Goal: Task Accomplishment & Management: Manage account settings

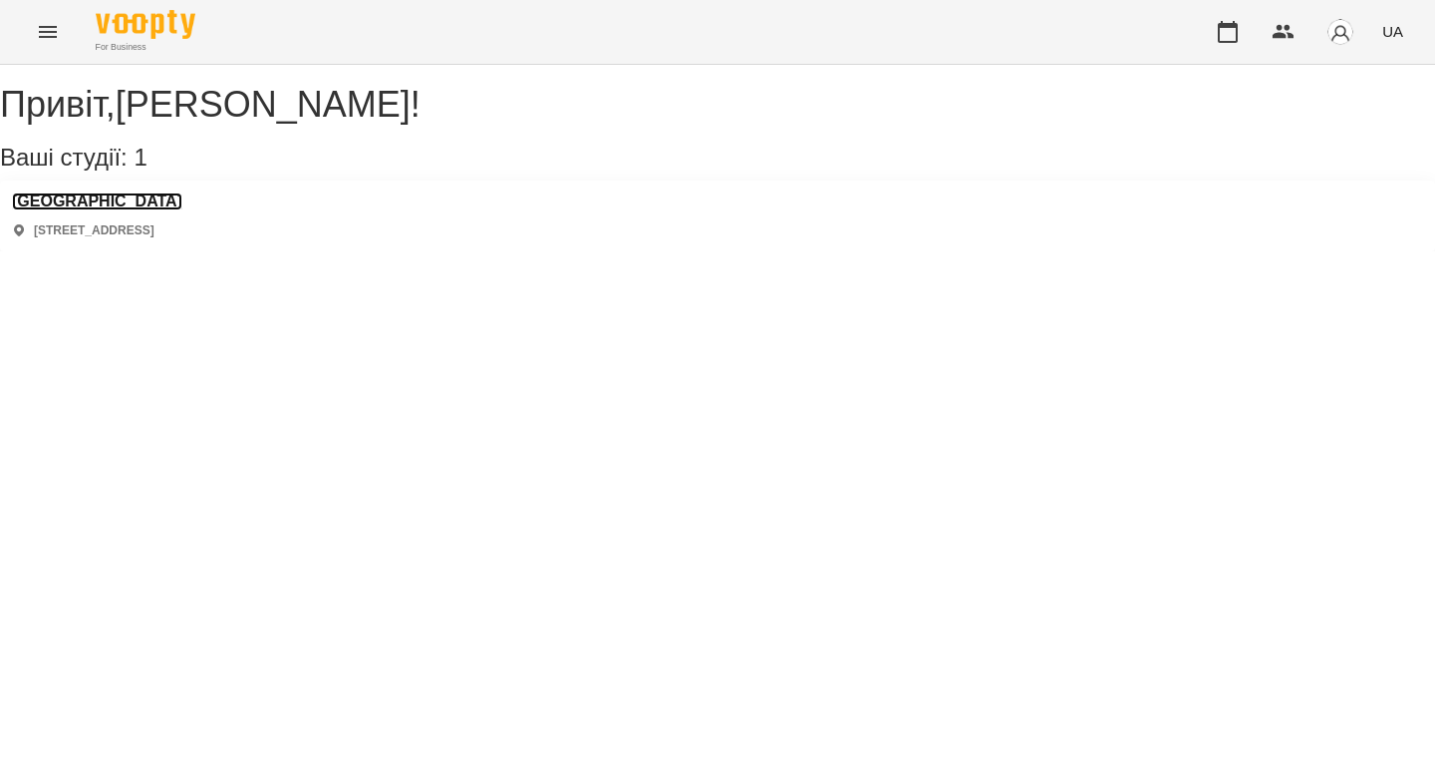
click at [110, 210] on h3 "[GEOGRAPHIC_DATA]" at bounding box center [97, 201] width 170 height 18
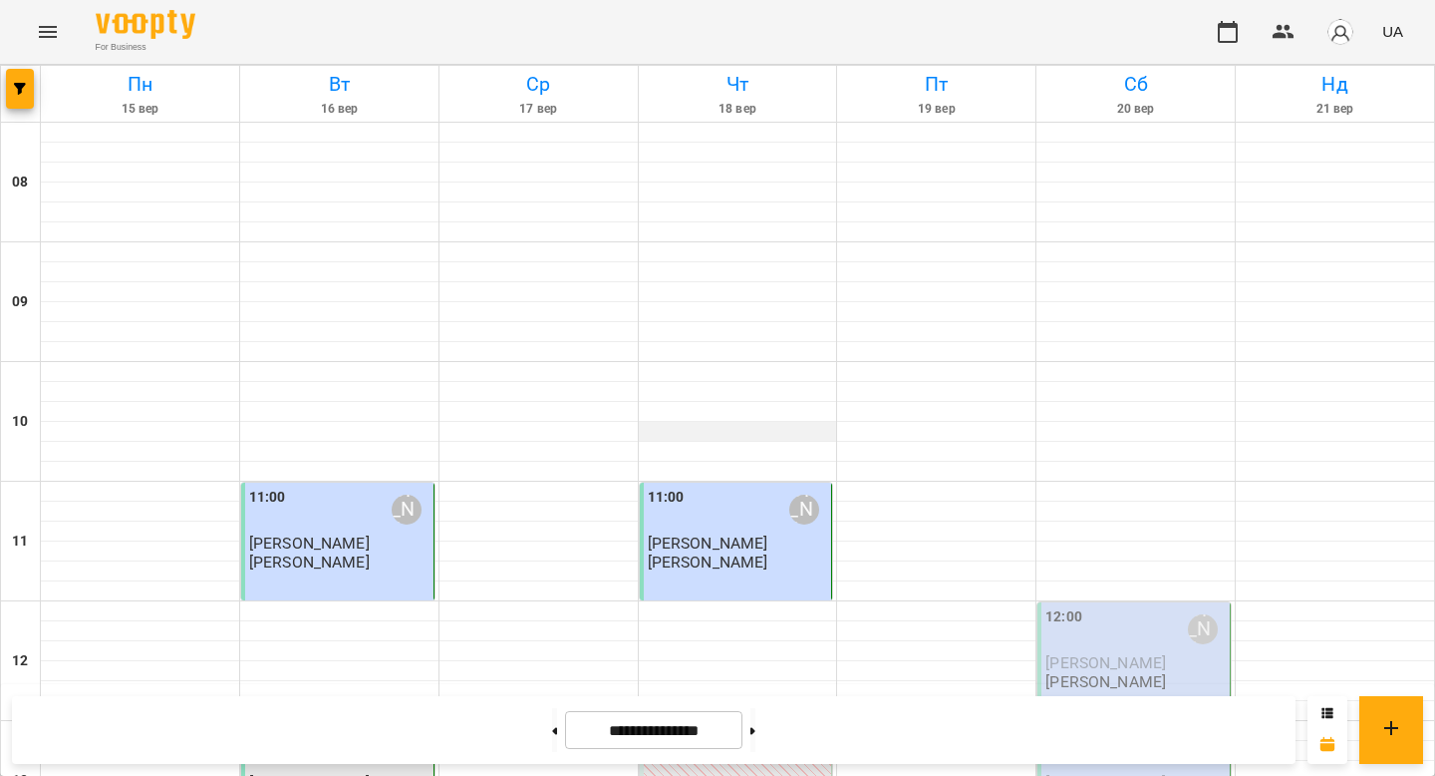
scroll to position [194, 0]
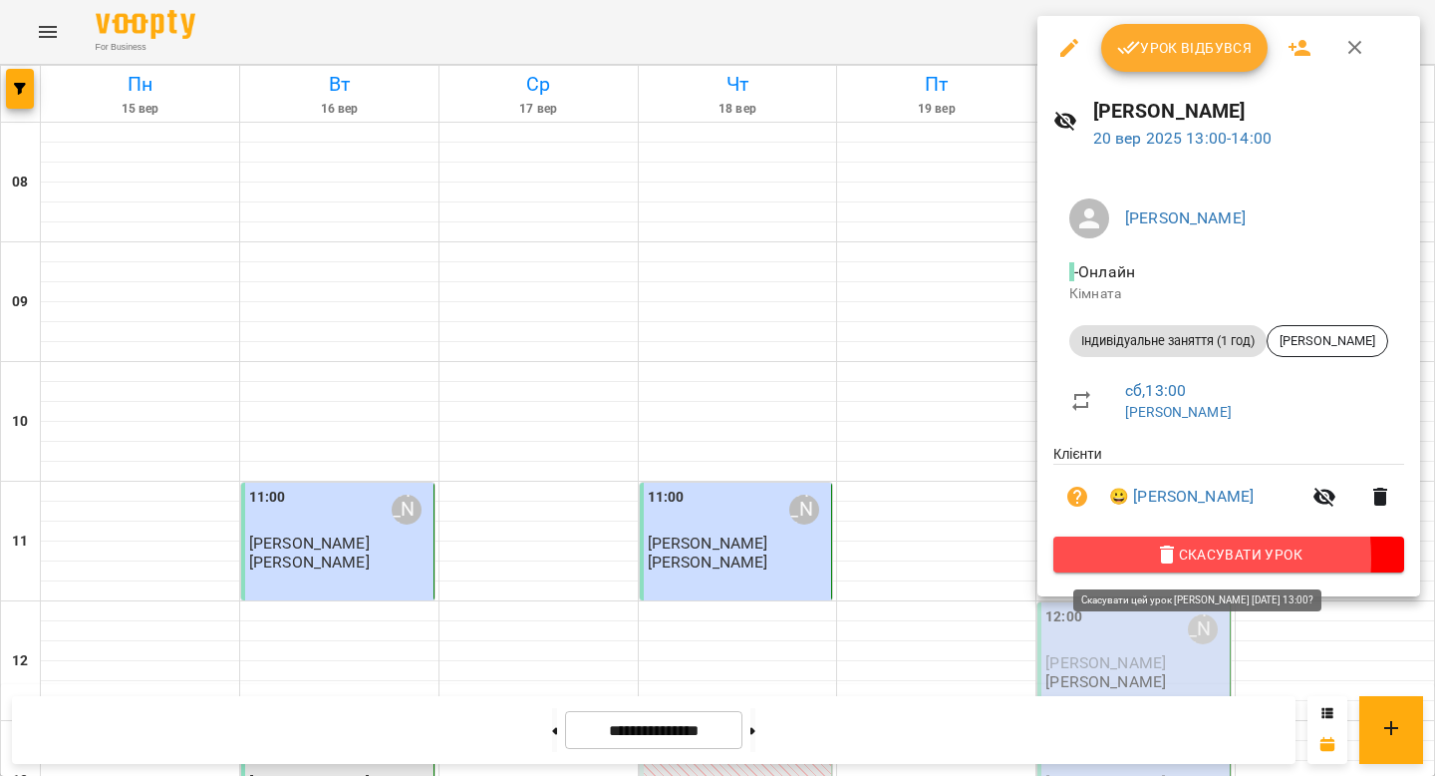
click at [1135, 561] on span "Скасувати Урок" at bounding box center [1229, 554] width 319 height 24
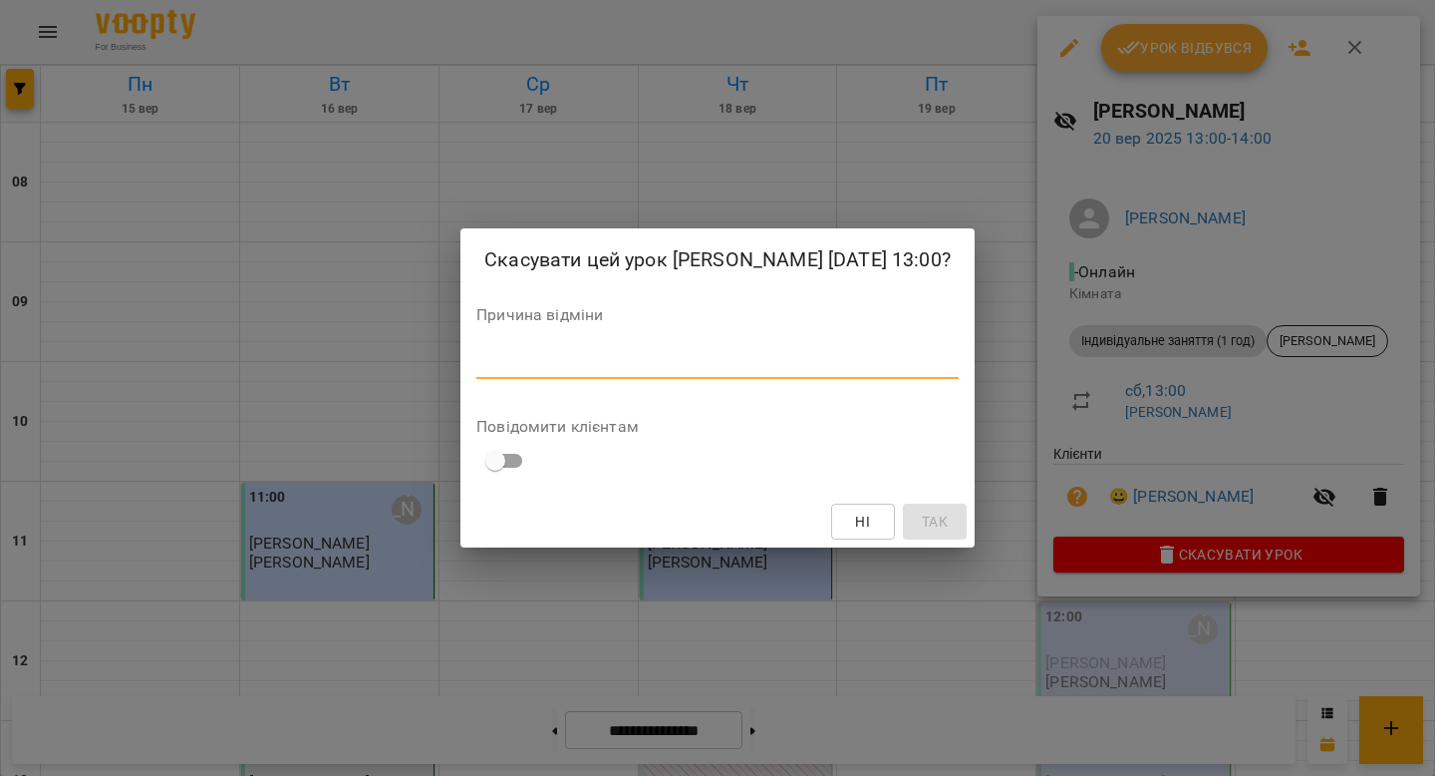
click at [838, 355] on textarea at bounding box center [717, 362] width 482 height 19
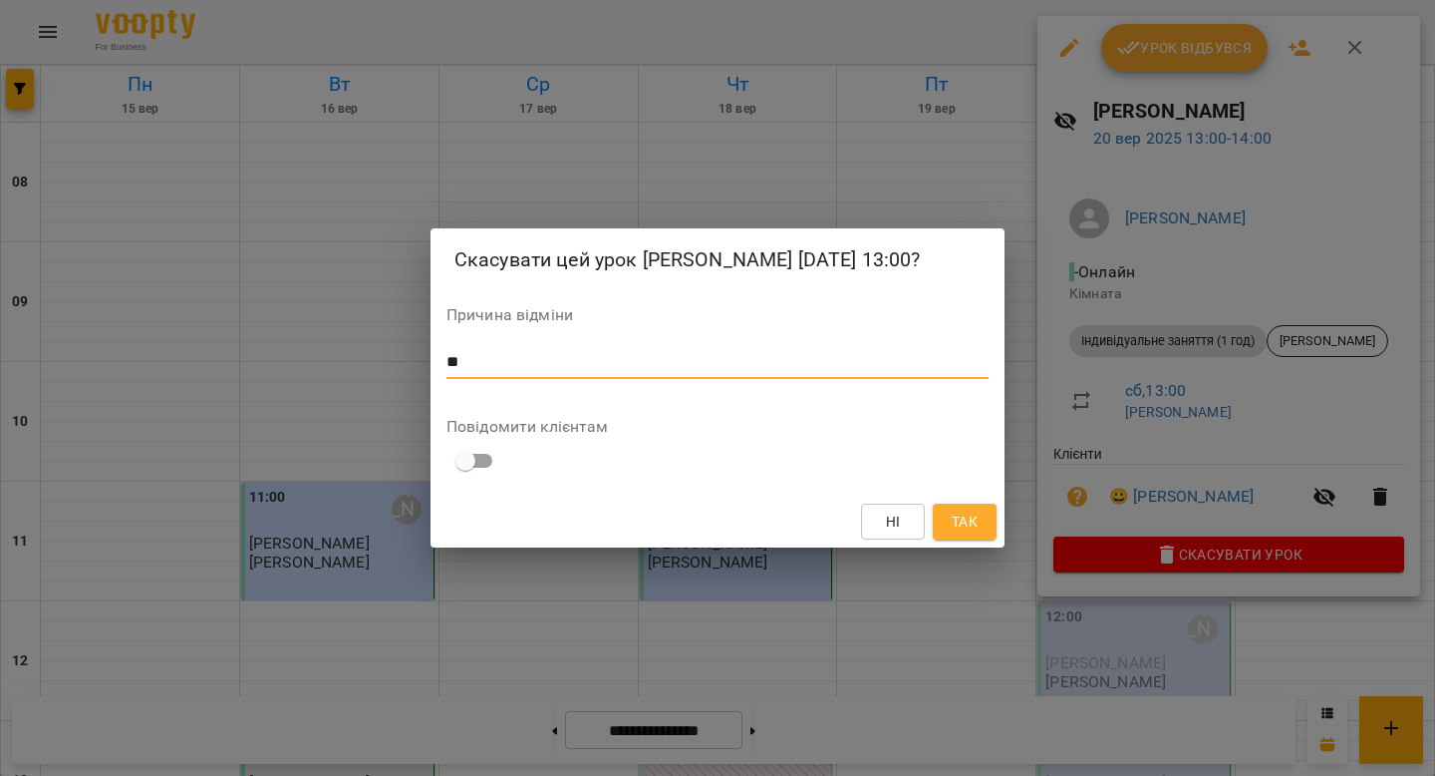
type textarea "**"
click at [963, 513] on span "Так" at bounding box center [965, 521] width 26 height 24
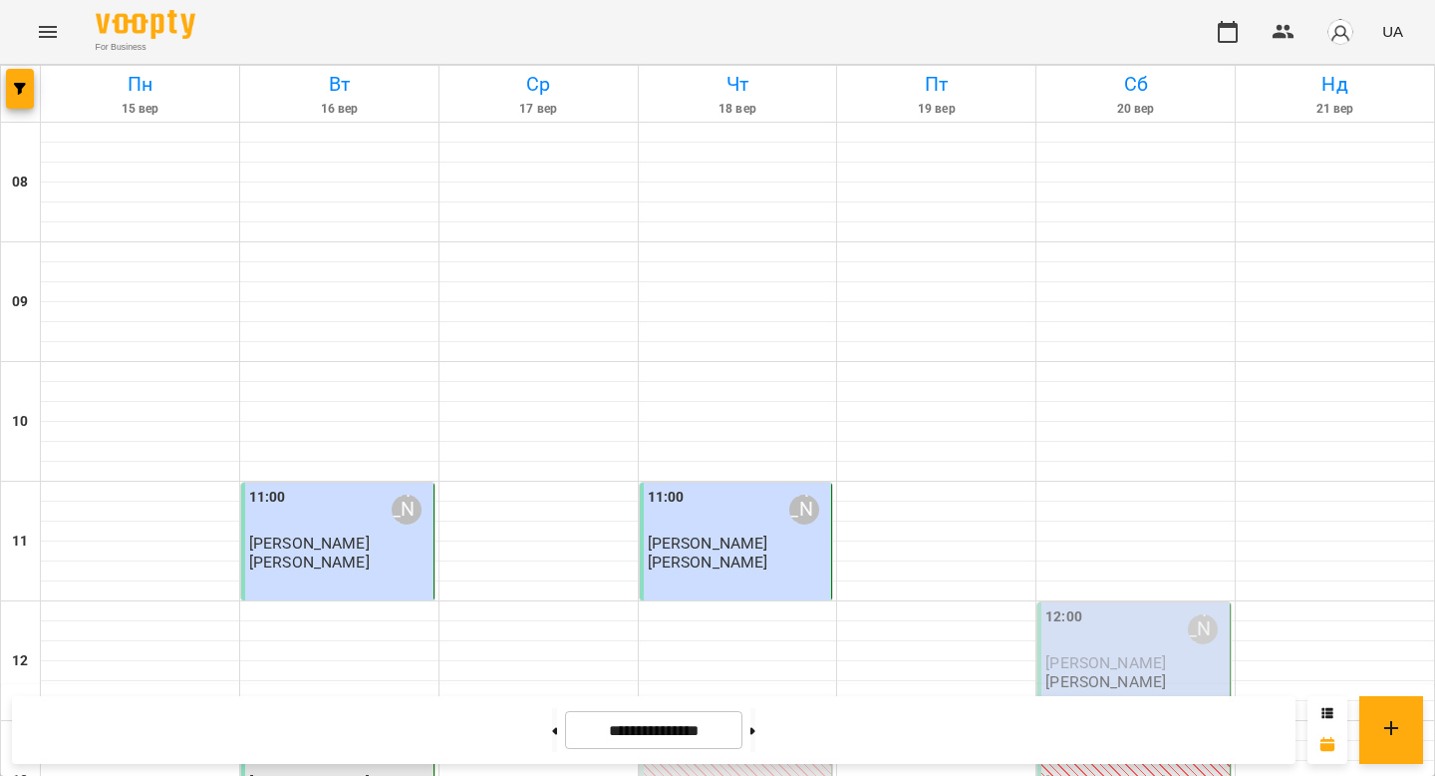
scroll to position [412, 0]
click at [756, 726] on button at bounding box center [753, 730] width 5 height 44
type input "**********"
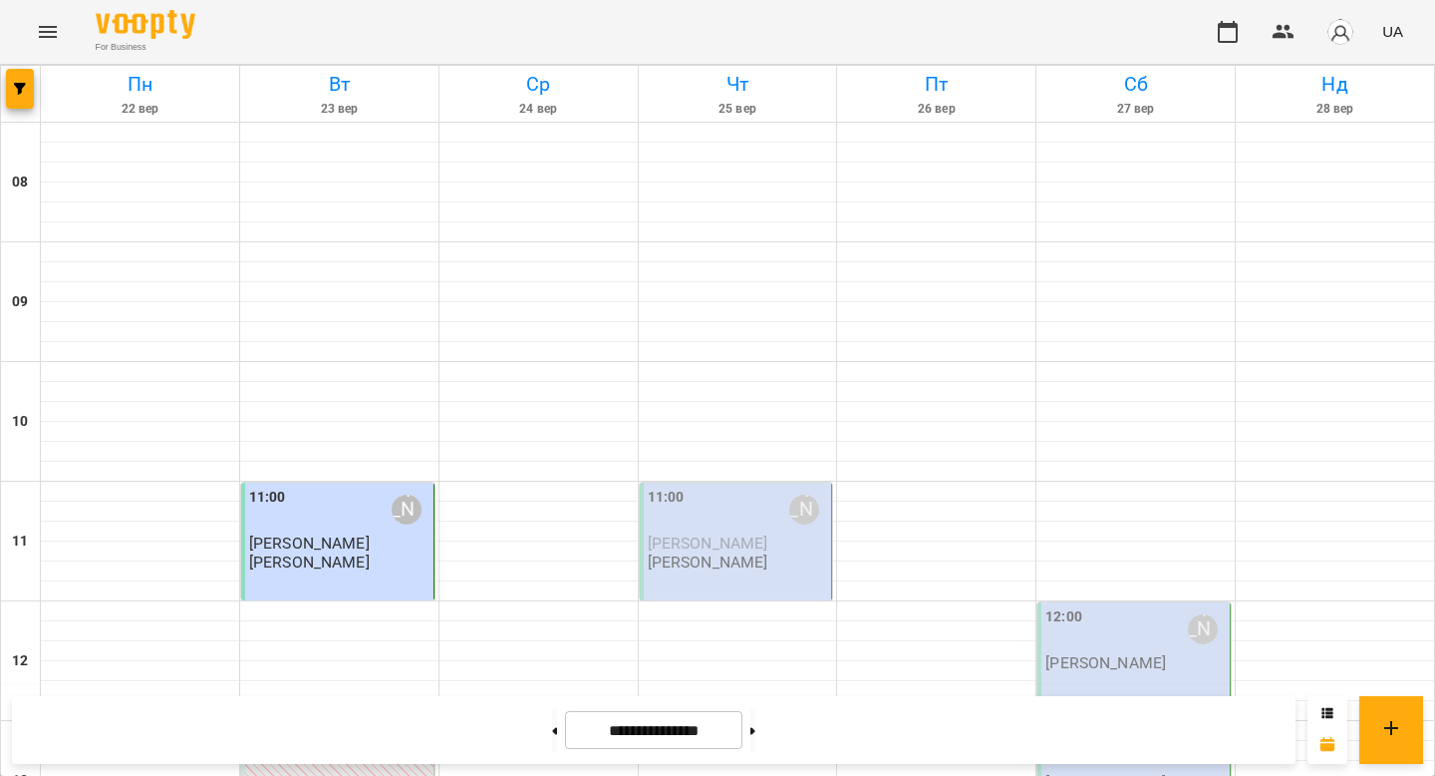
scroll to position [285, 0]
click at [302, 726] on div "13:00 [PERSON_NAME]" at bounding box center [339, 749] width 180 height 46
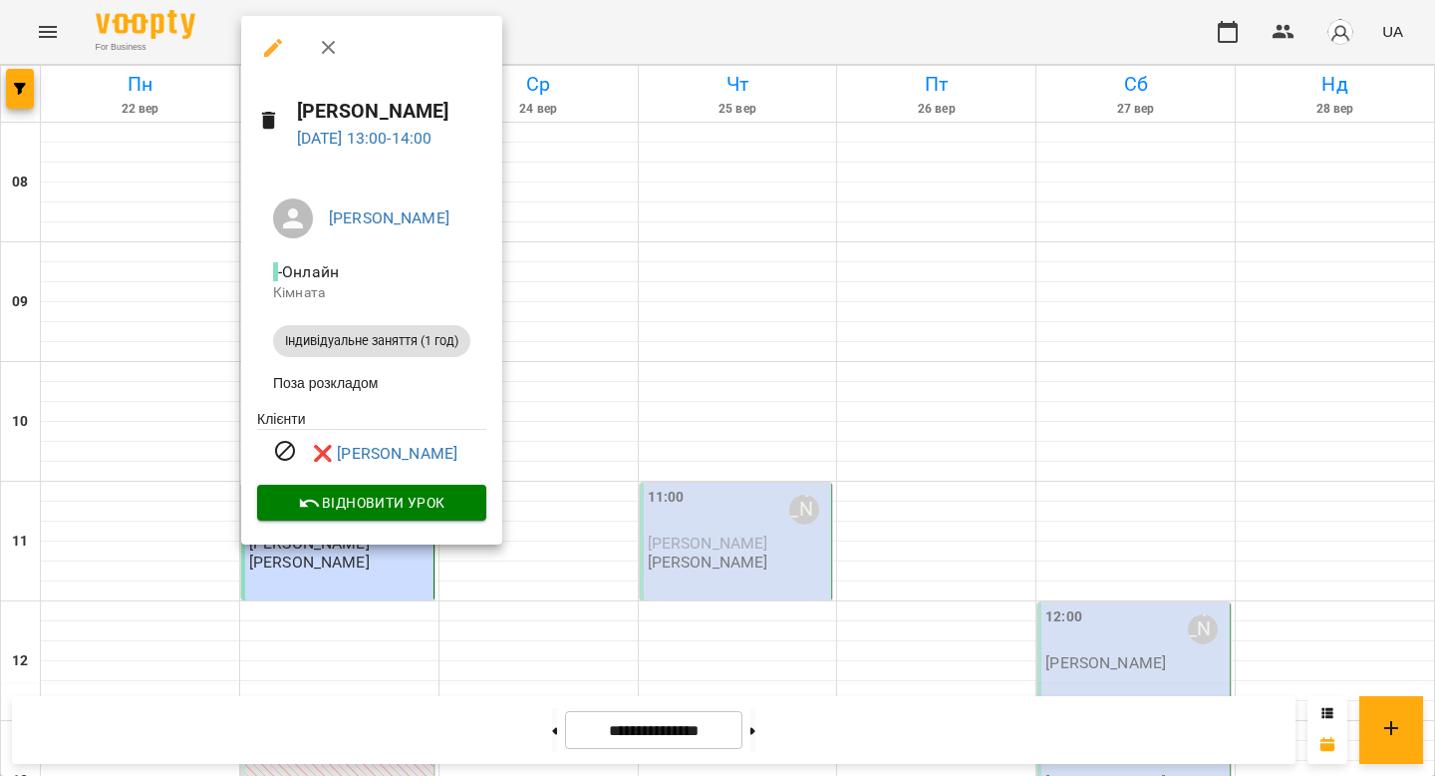
click at [507, 455] on div at bounding box center [717, 388] width 1435 height 776
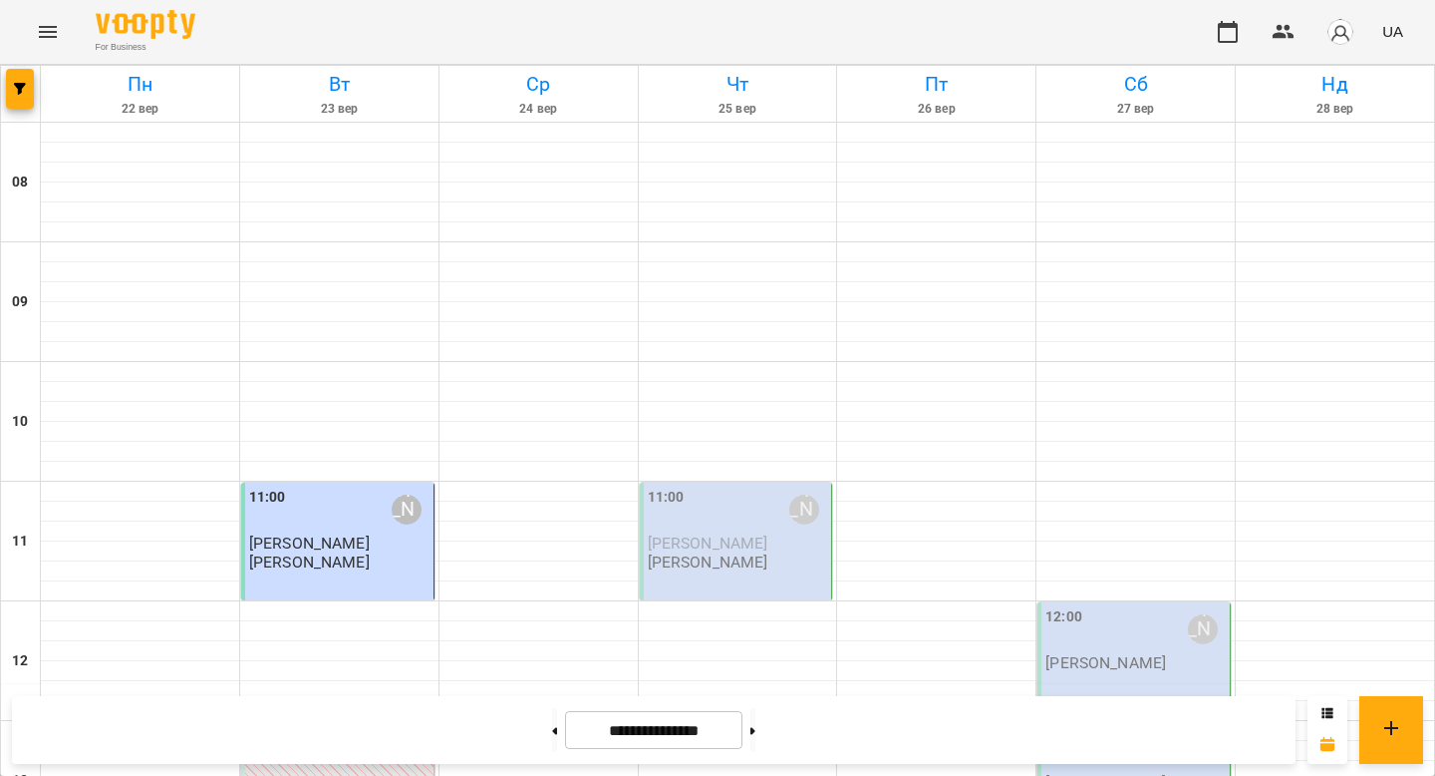
click at [341, 486] on div "11:00 [PERSON_NAME]" at bounding box center [339, 509] width 180 height 46
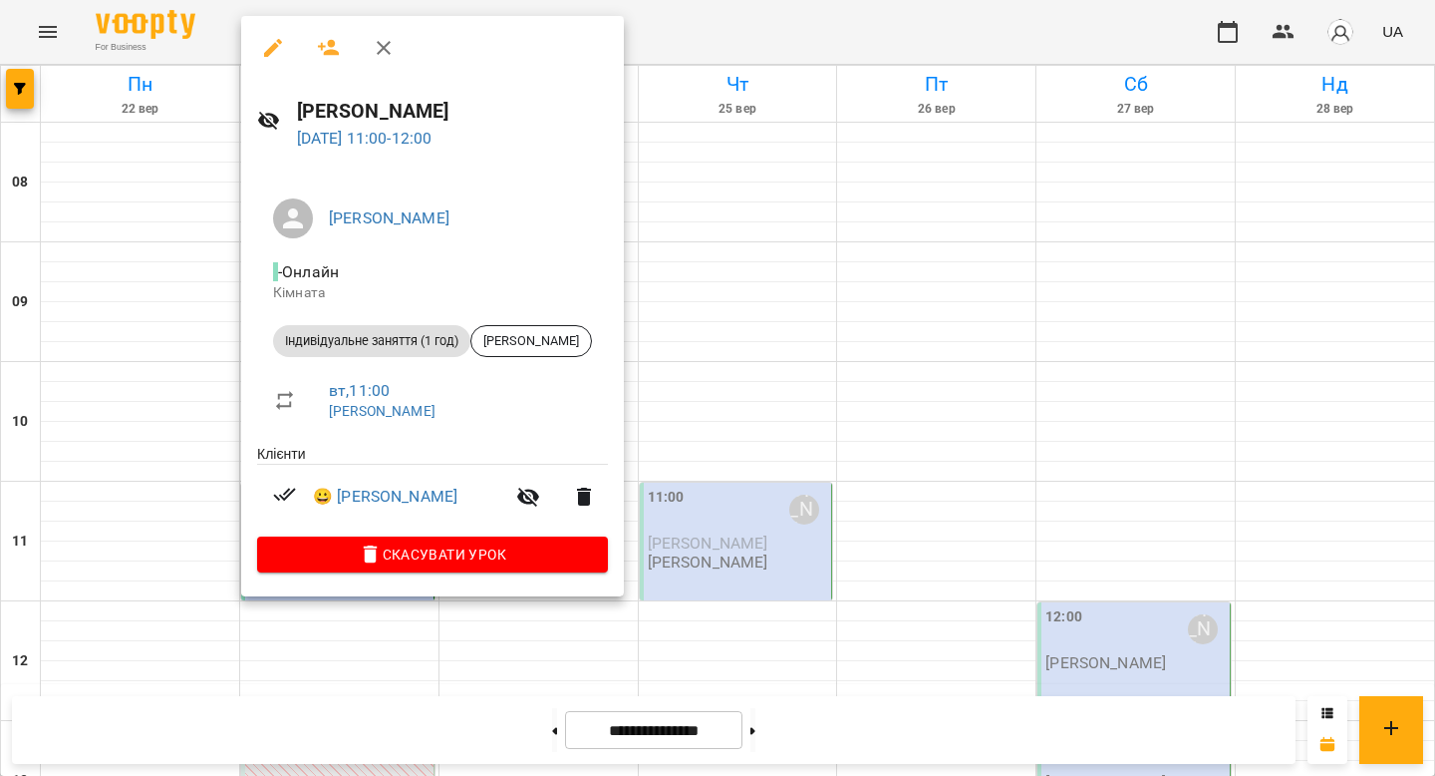
click at [644, 398] on div at bounding box center [717, 388] width 1435 height 776
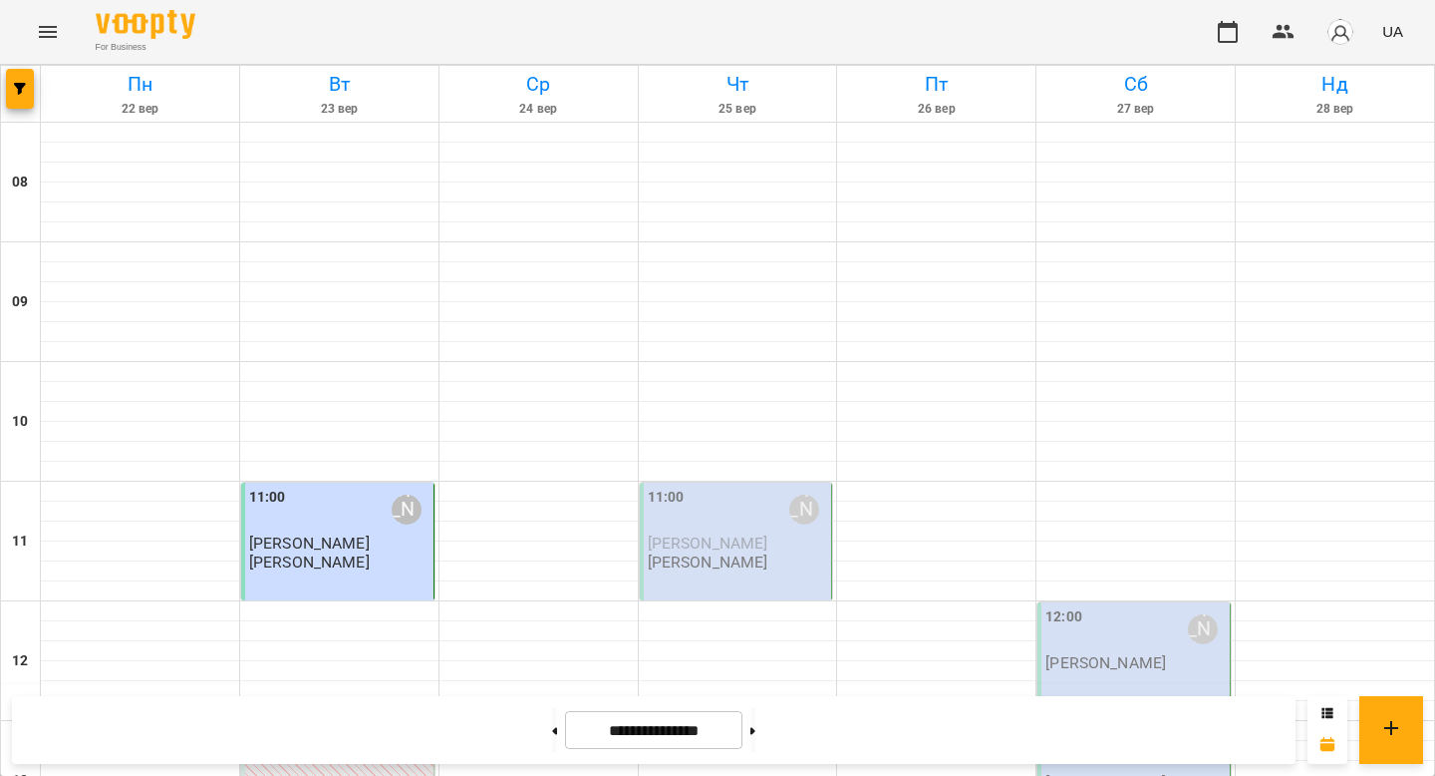
scroll to position [910, 0]
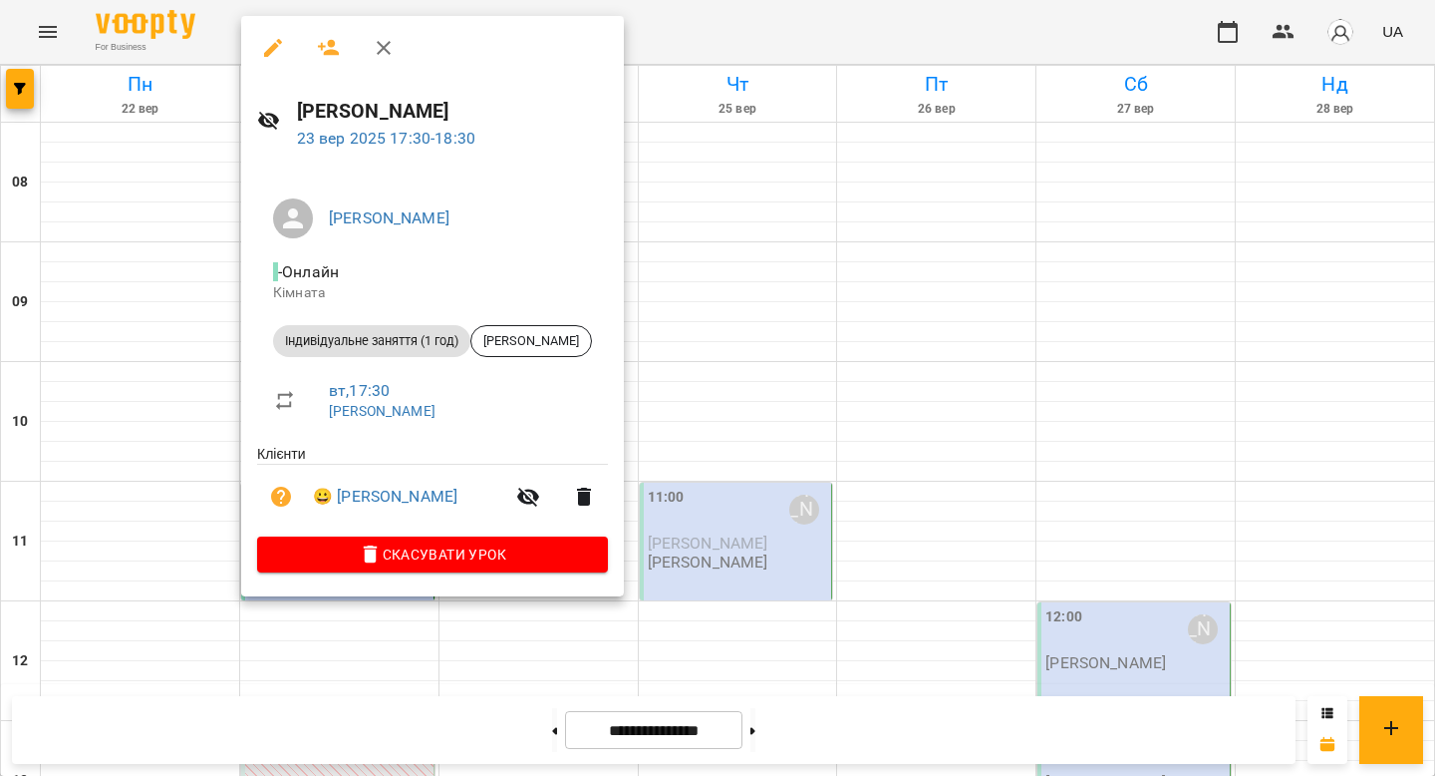
click at [867, 236] on div at bounding box center [717, 388] width 1435 height 776
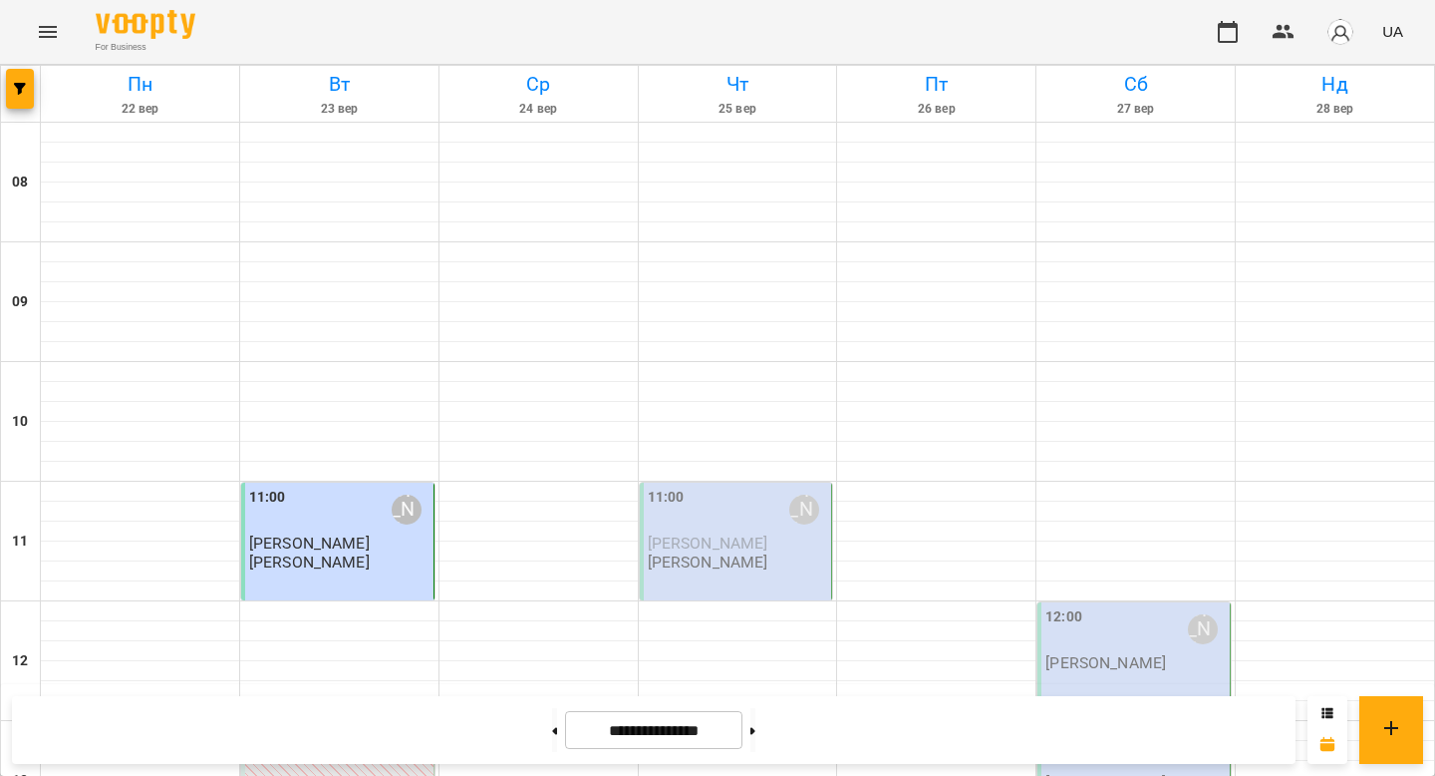
scroll to position [0, 0]
click at [338, 512] on div "11:00 [PERSON_NAME]" at bounding box center [339, 509] width 180 height 46
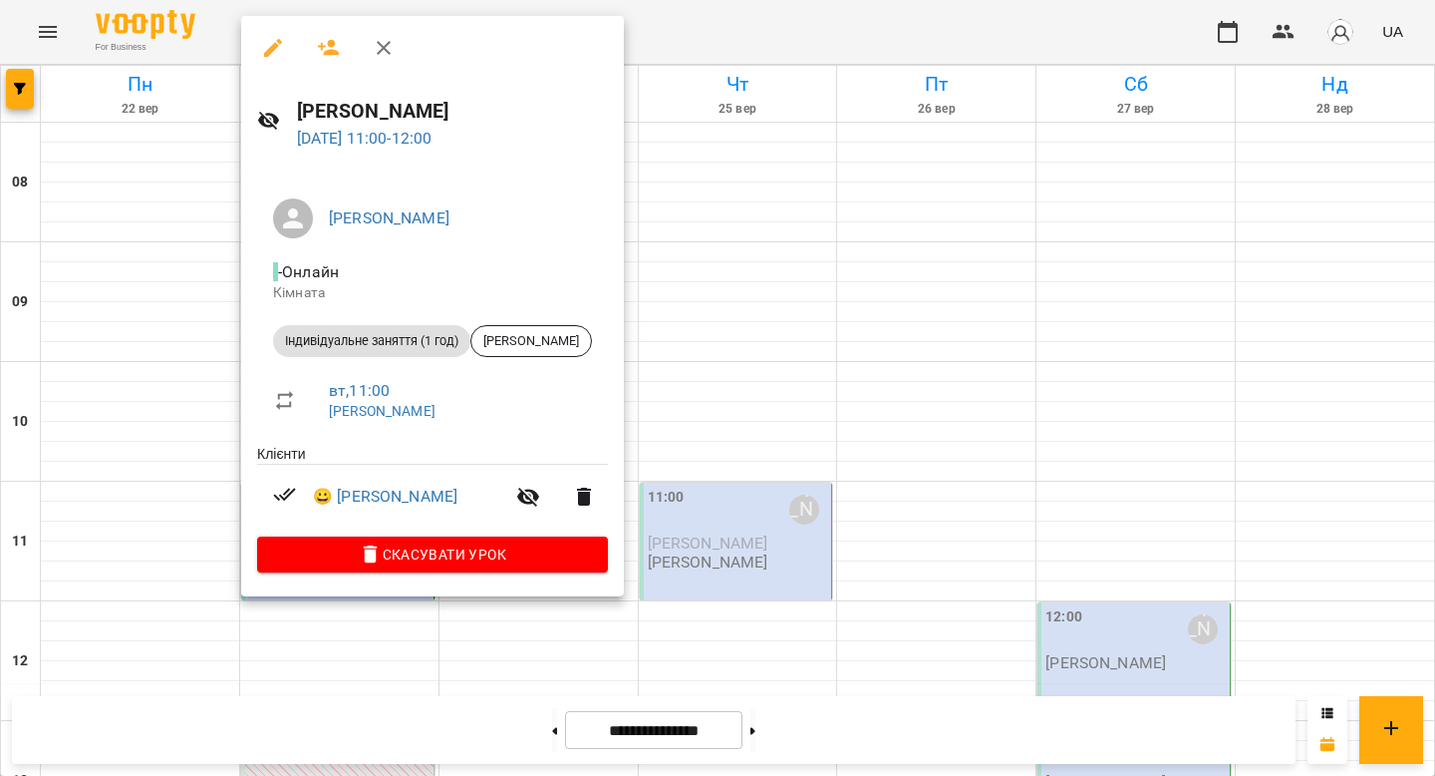
click at [375, 562] on span "Скасувати Урок" at bounding box center [432, 554] width 319 height 24
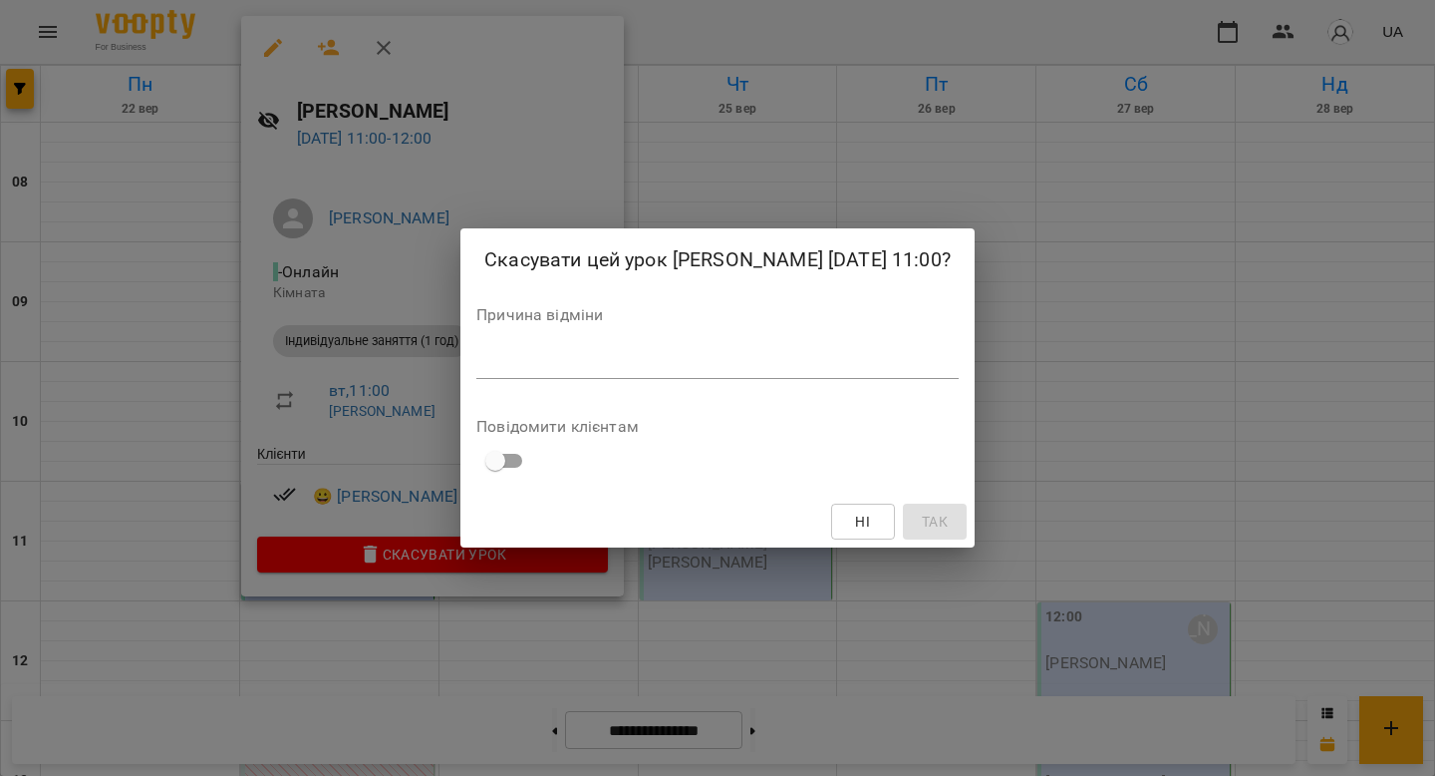
click at [632, 369] on textarea at bounding box center [717, 362] width 482 height 19
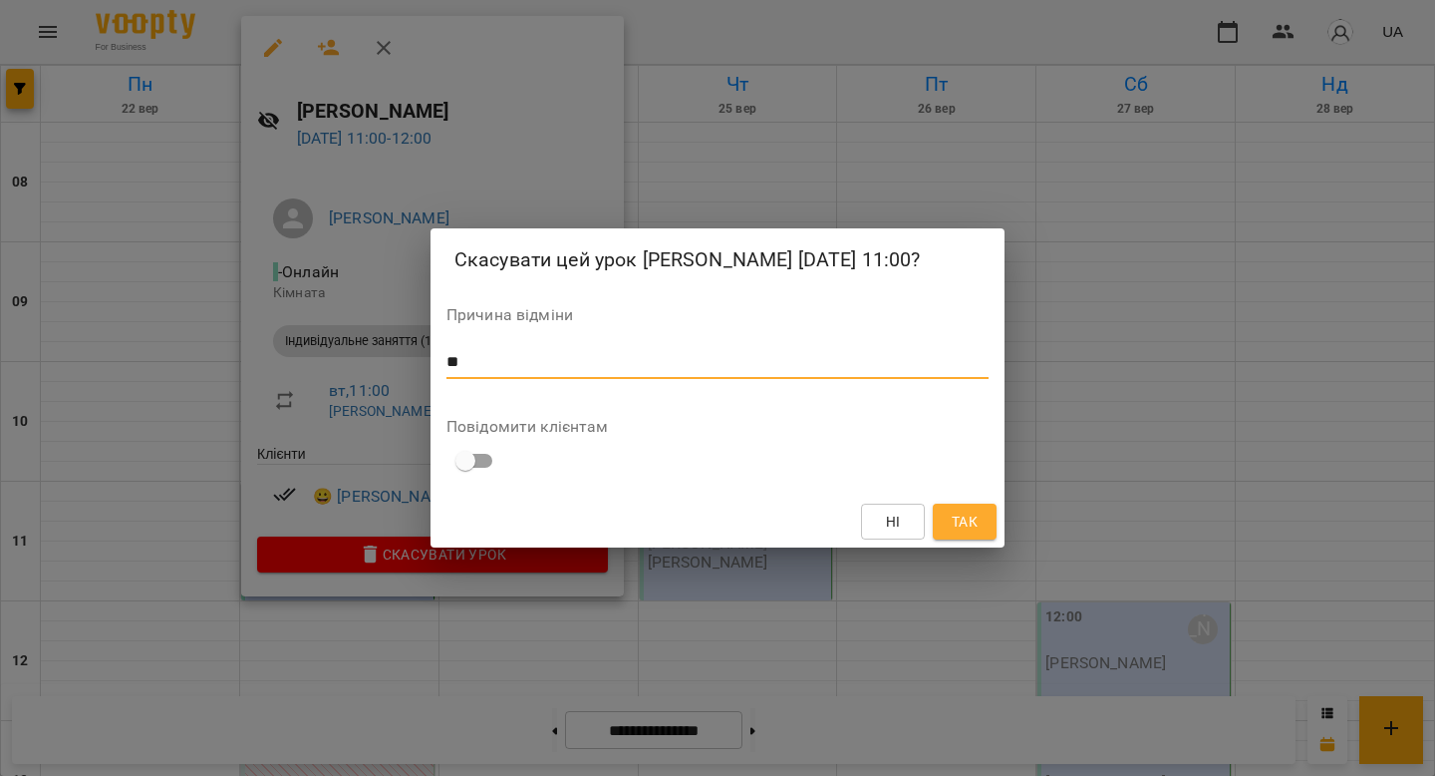
type textarea "**"
click at [958, 510] on span "Так" at bounding box center [965, 521] width 26 height 24
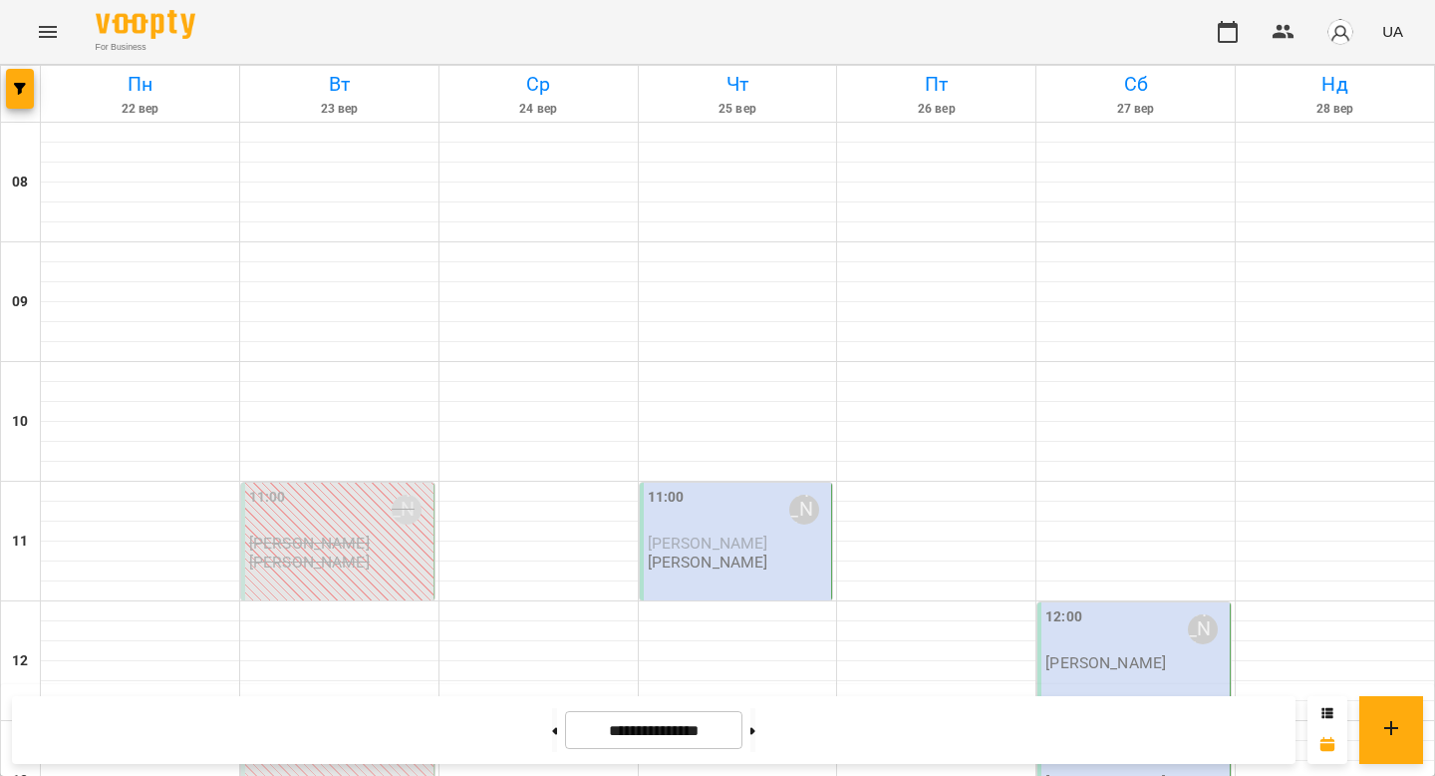
scroll to position [973, 0]
click at [756, 725] on button at bounding box center [753, 730] width 5 height 44
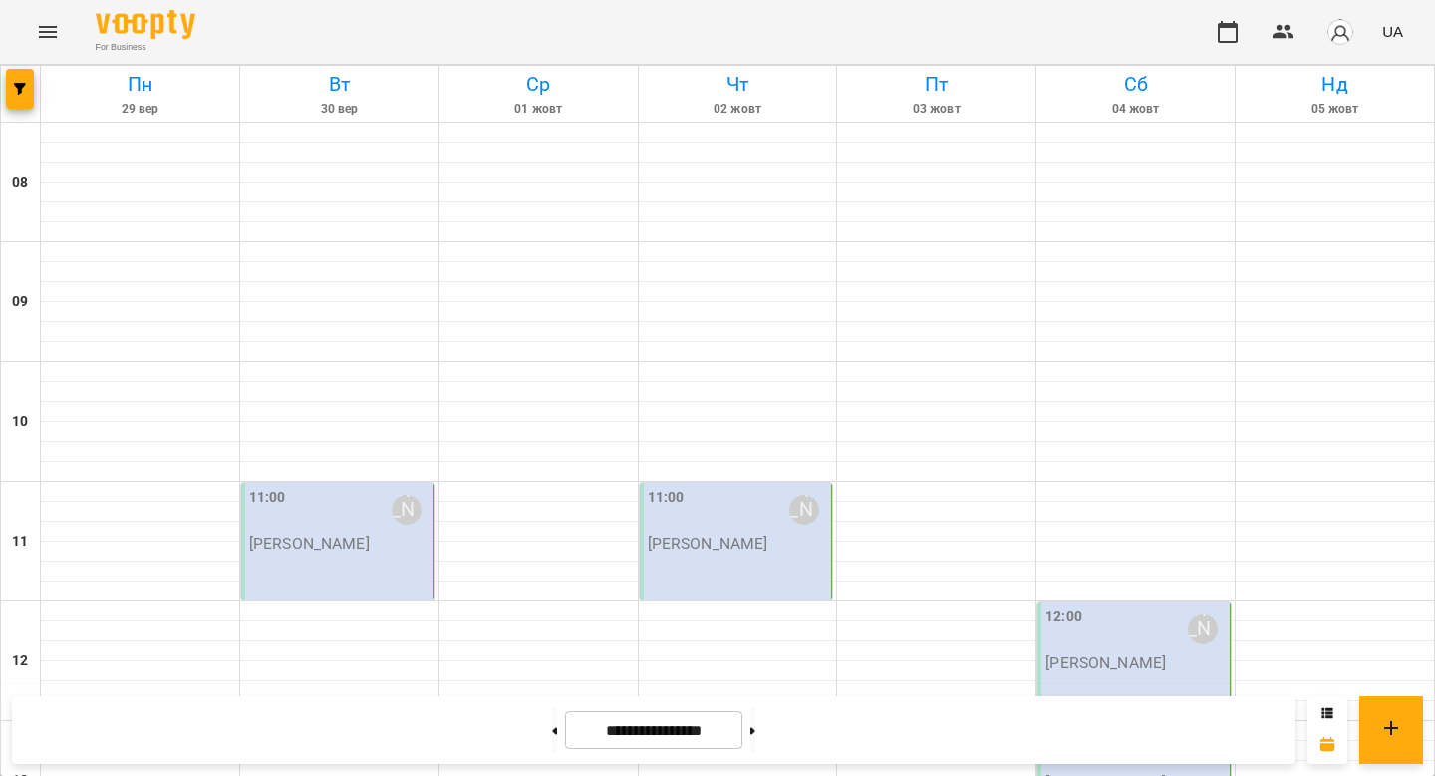
scroll to position [1111, 0]
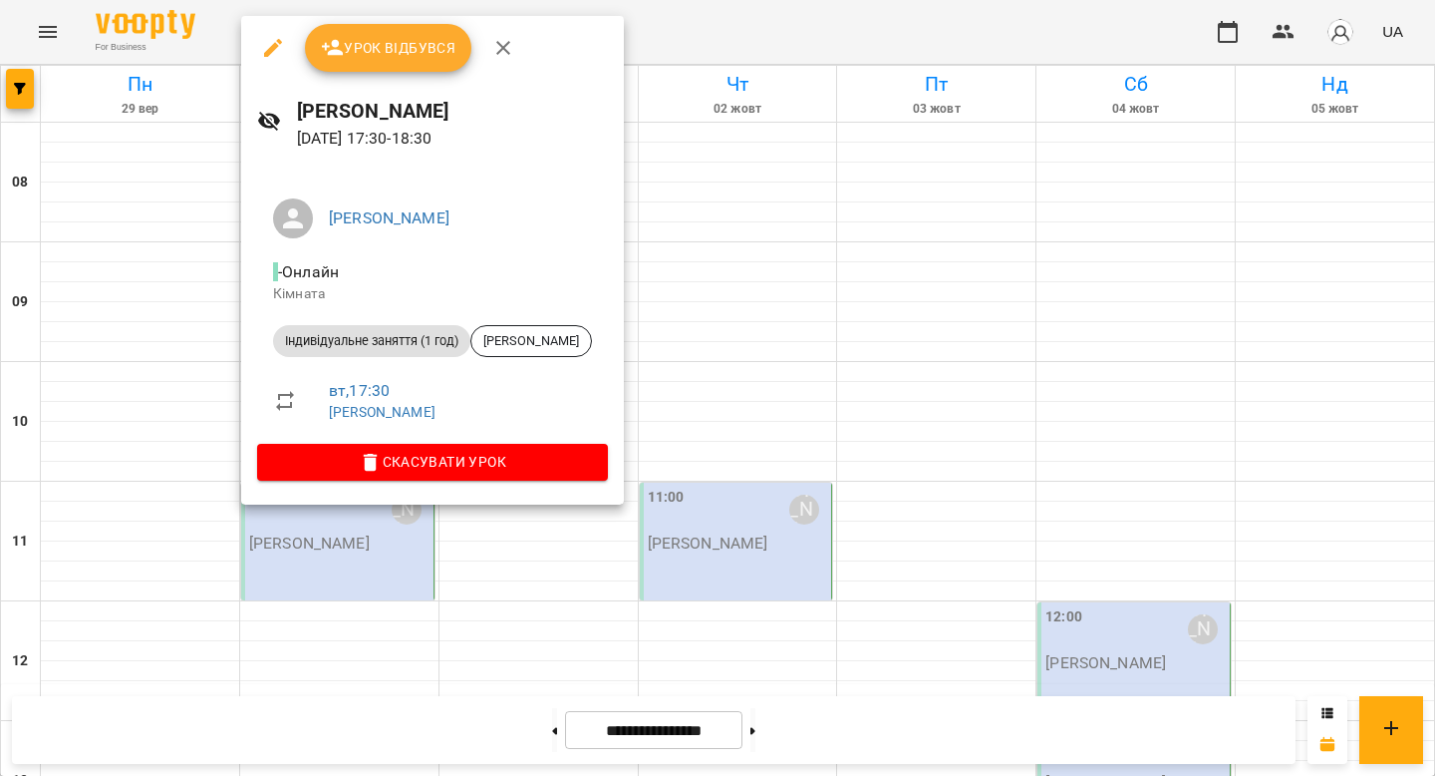
click at [665, 671] on div at bounding box center [717, 388] width 1435 height 776
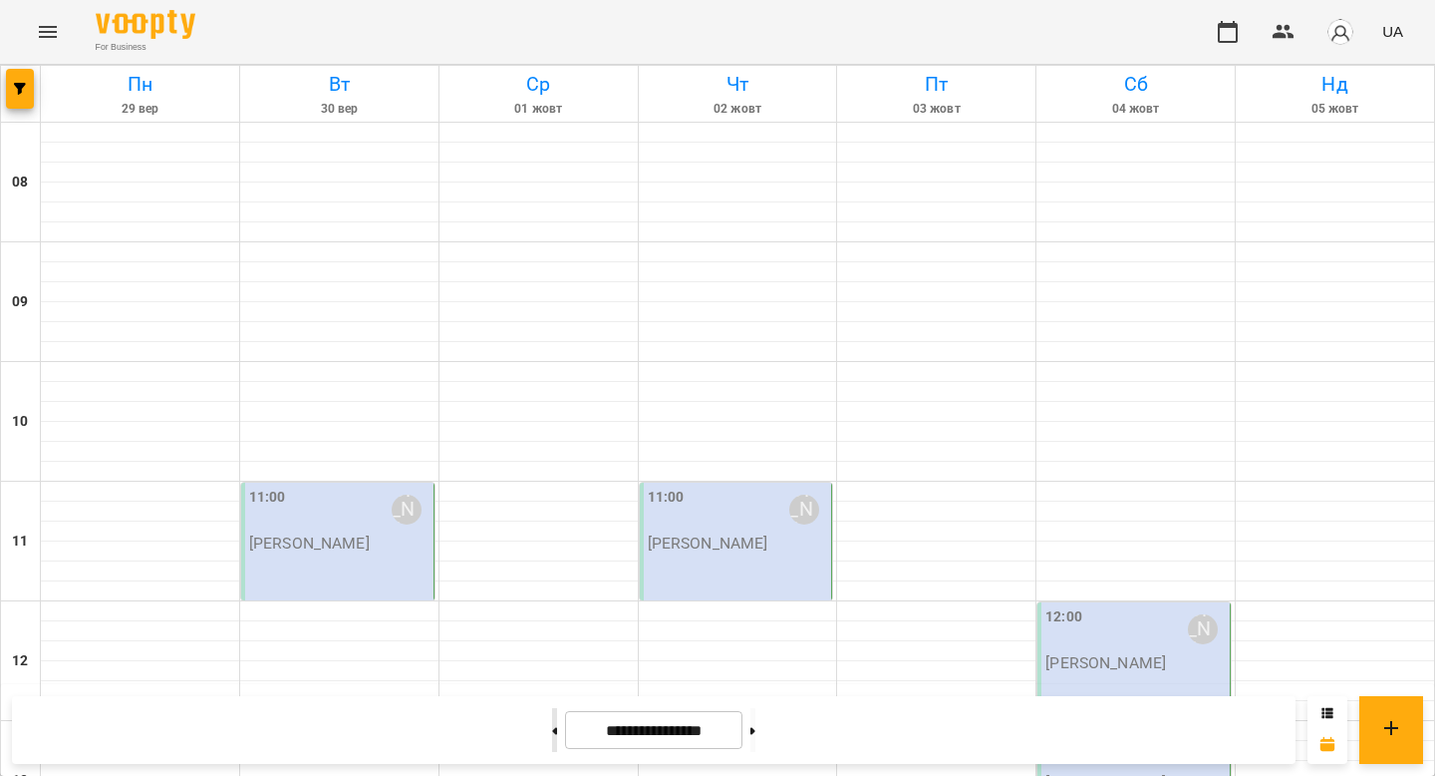
click at [552, 726] on button at bounding box center [554, 730] width 5 height 44
type input "**********"
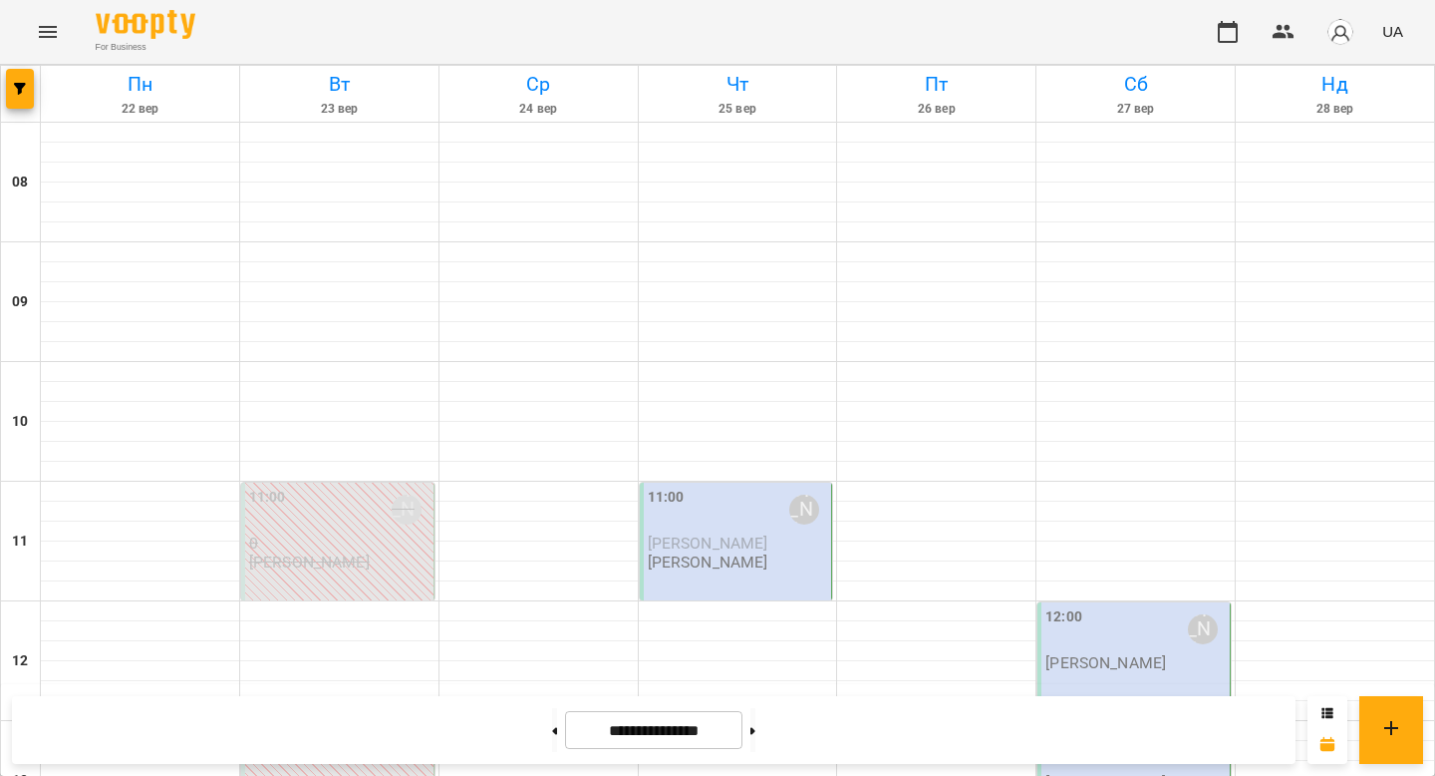
scroll to position [379, 0]
click at [357, 701] on div at bounding box center [339, 711] width 198 height 20
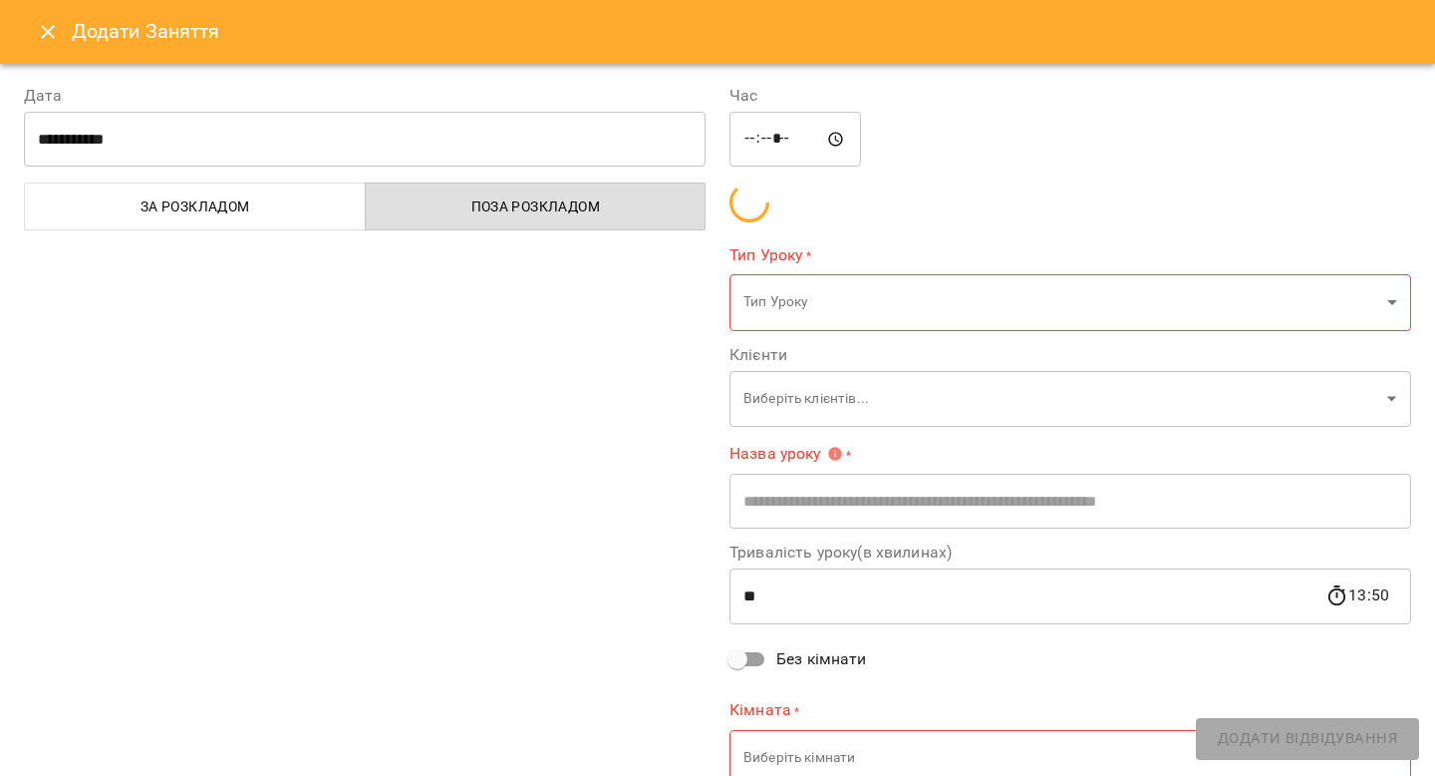
type input "**********"
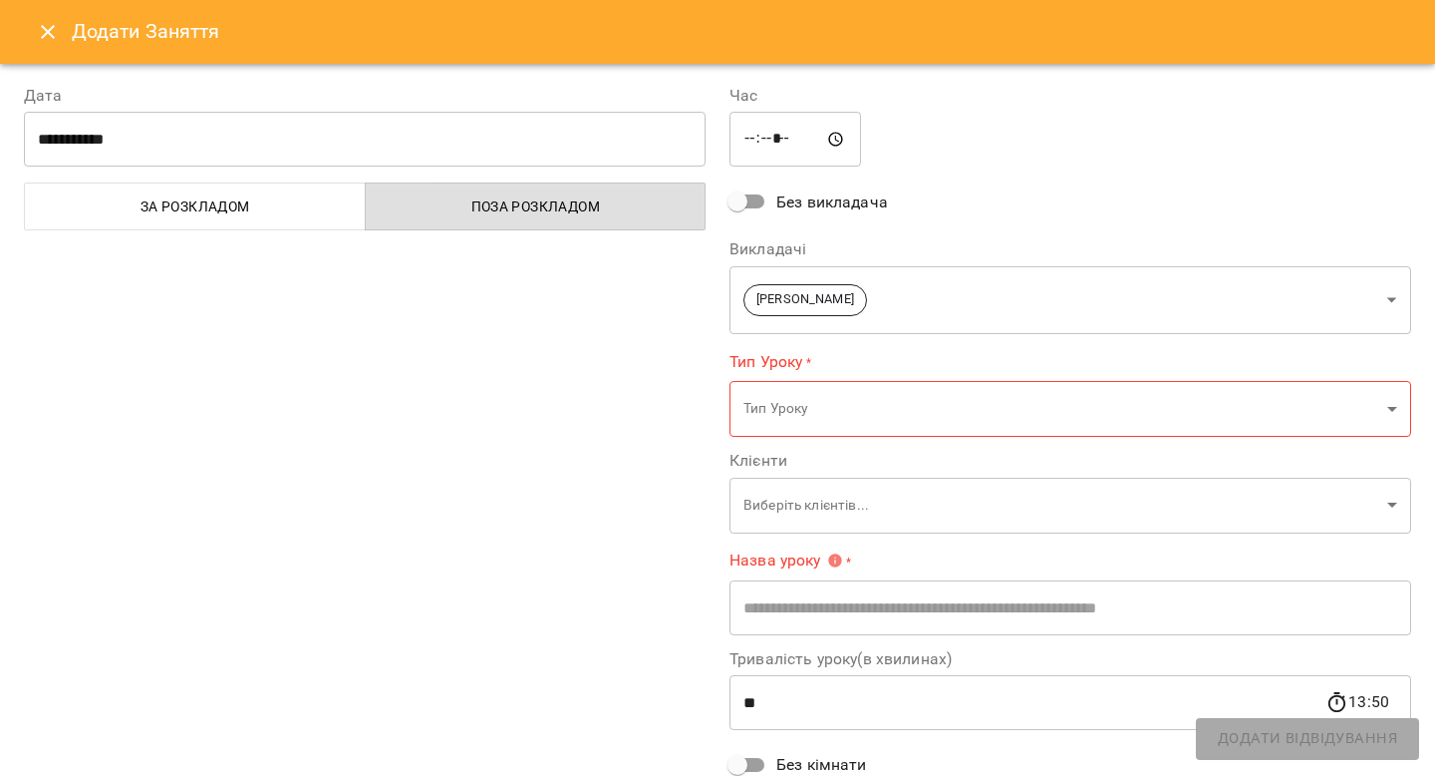
click at [44, 22] on icon "Close" at bounding box center [48, 32] width 24 height 24
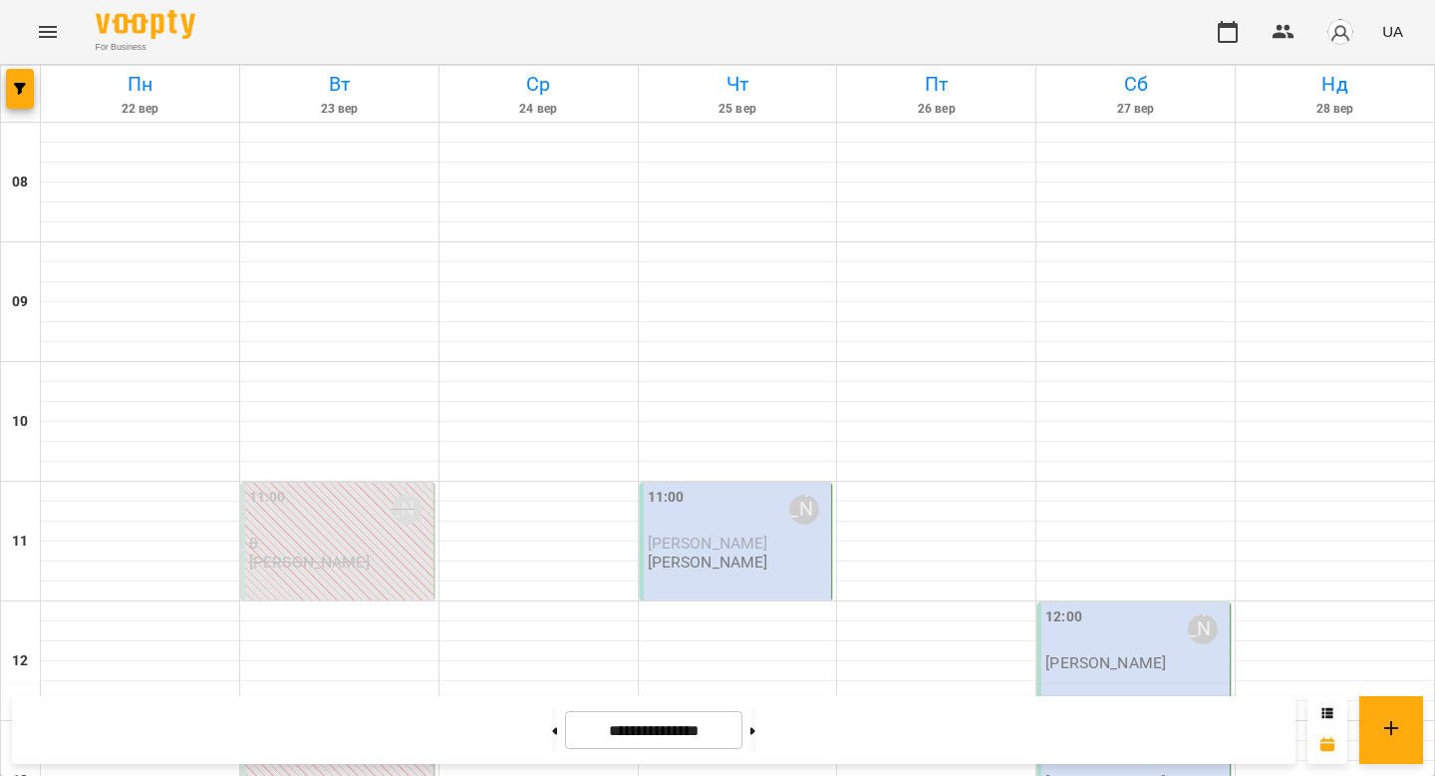
click at [319, 486] on div "11:00 [PERSON_NAME]" at bounding box center [339, 509] width 180 height 46
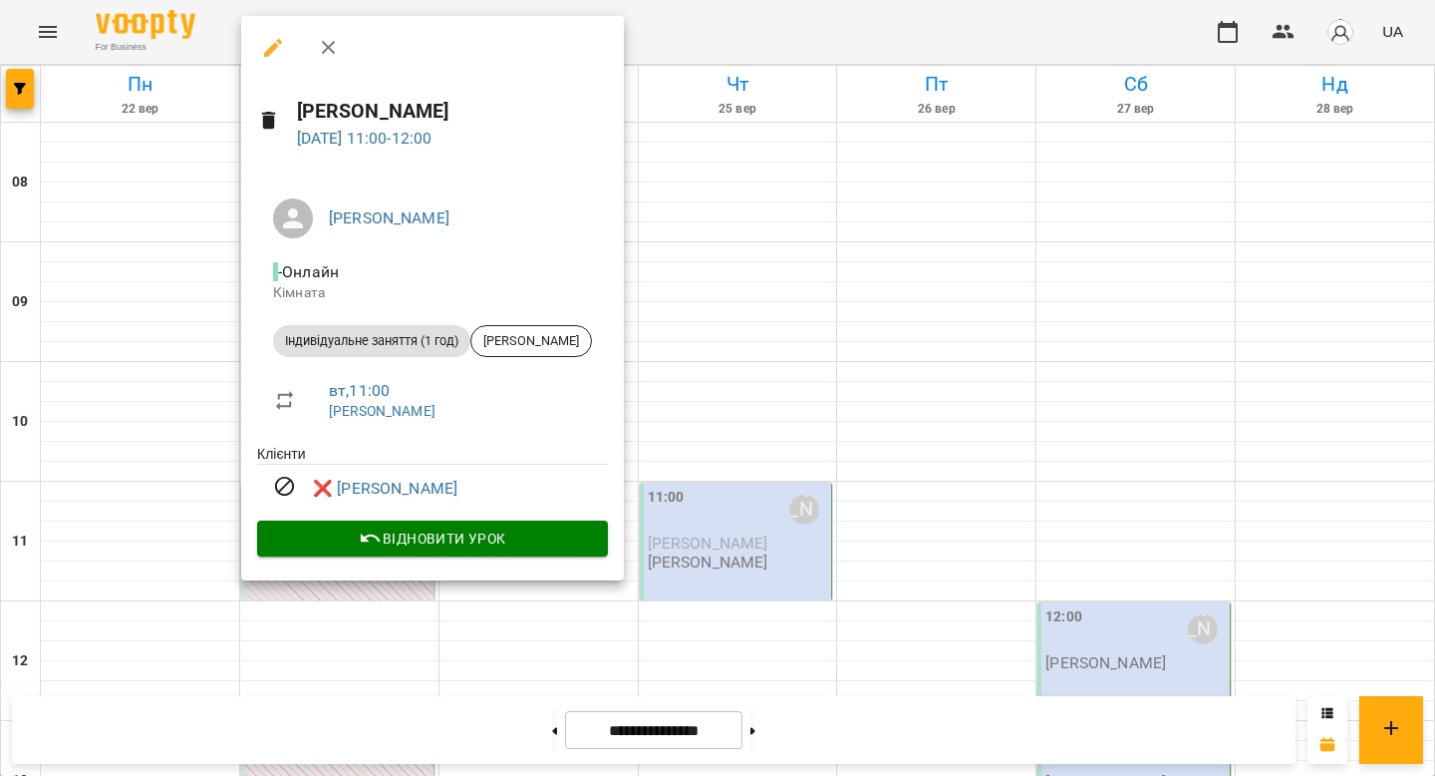
click at [619, 404] on div at bounding box center [717, 388] width 1435 height 776
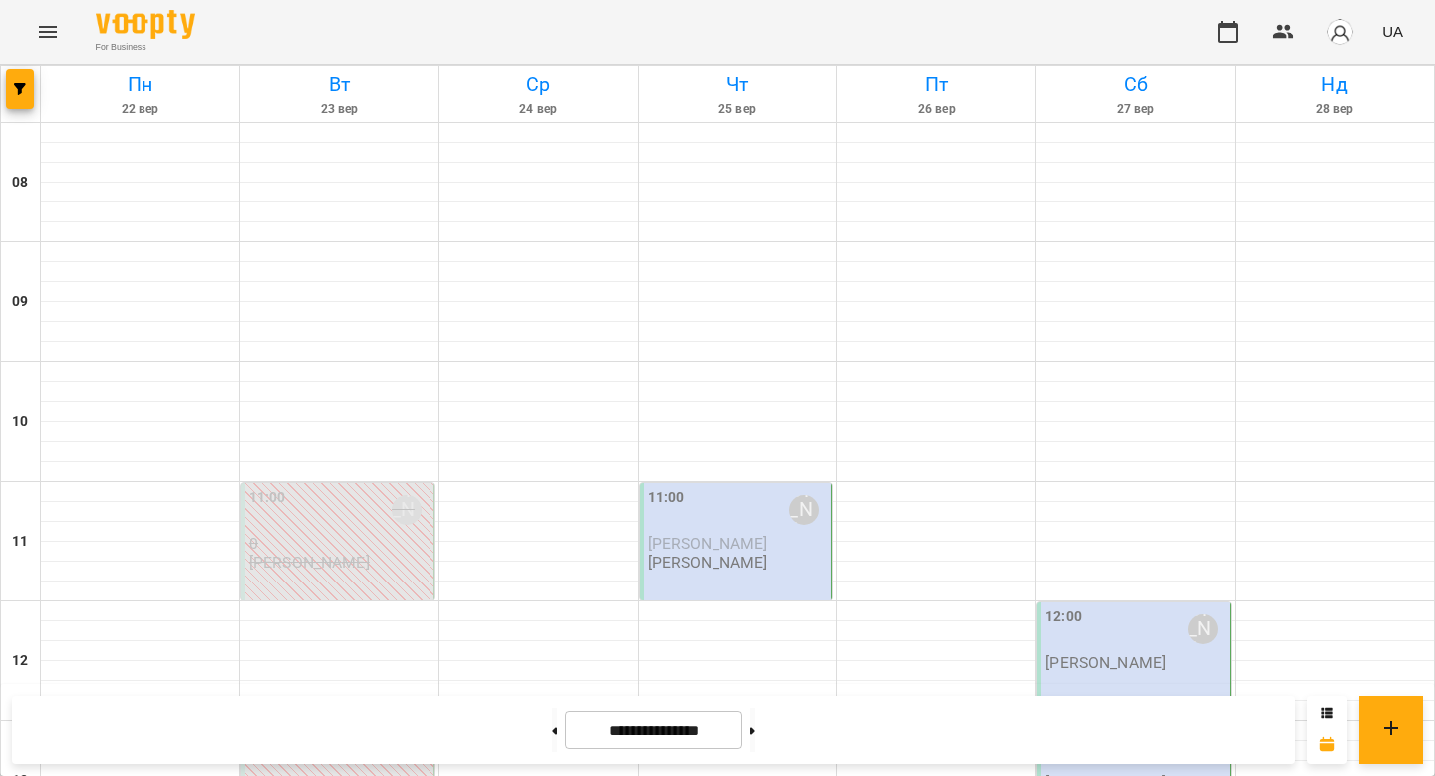
click at [364, 726] on div "13:00 [PERSON_NAME]" at bounding box center [339, 749] width 180 height 46
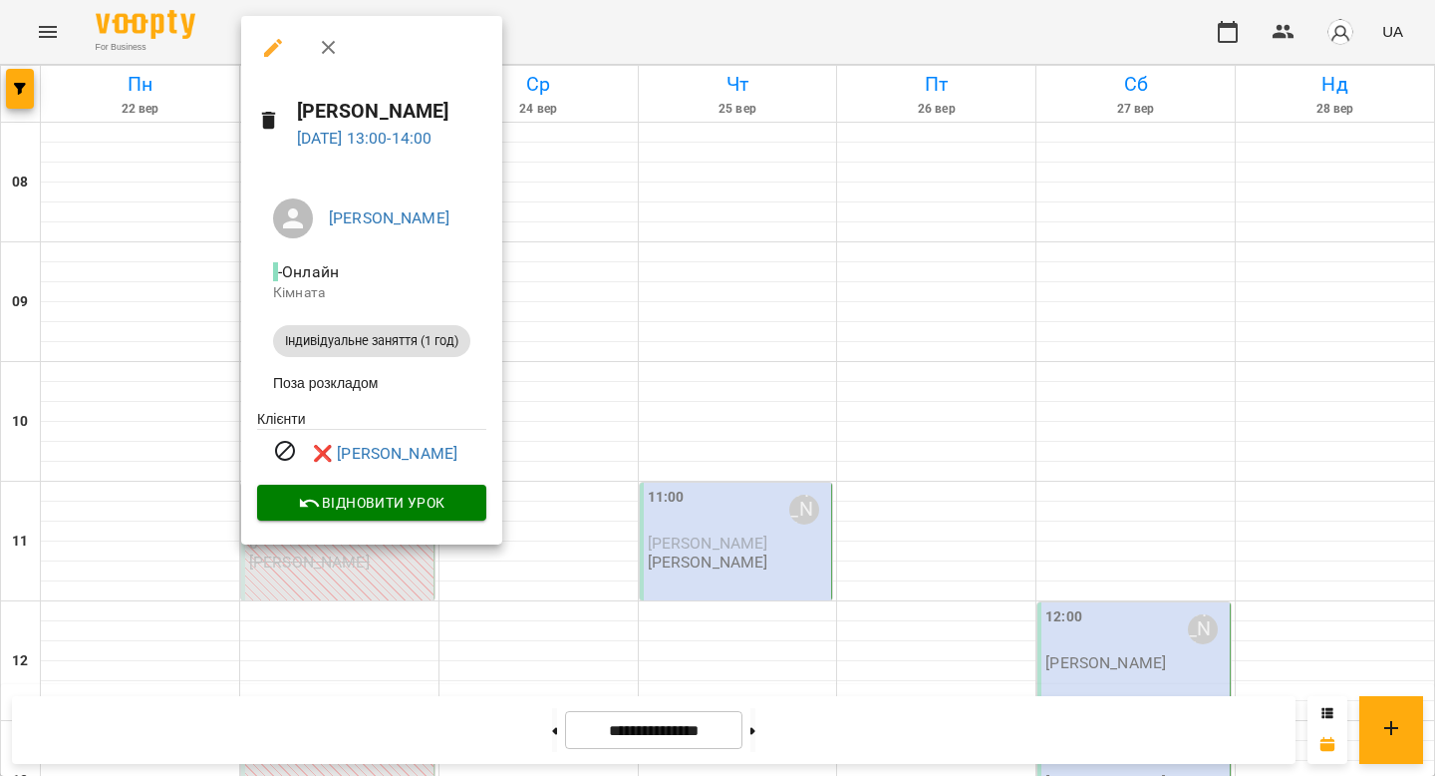
click at [646, 329] on div at bounding box center [717, 388] width 1435 height 776
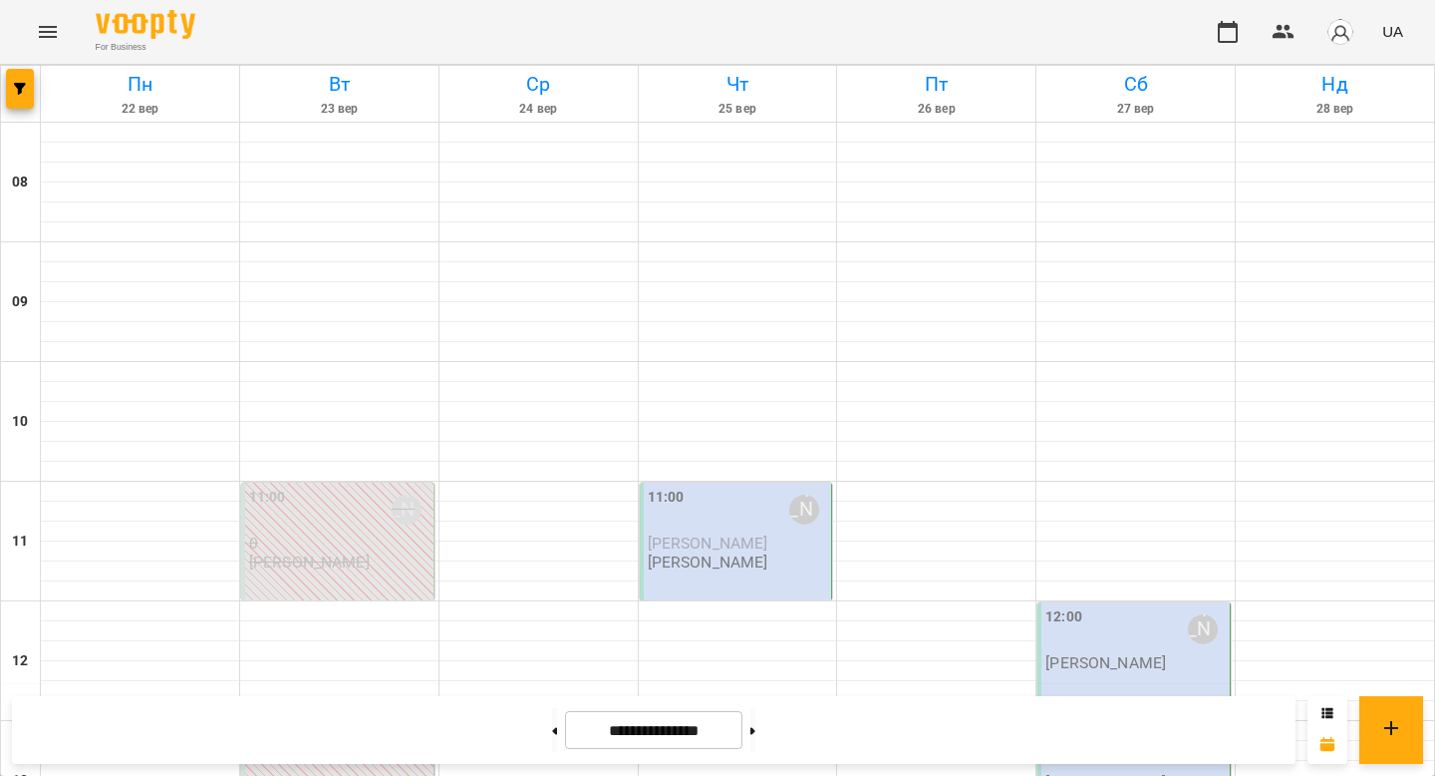
scroll to position [905, 0]
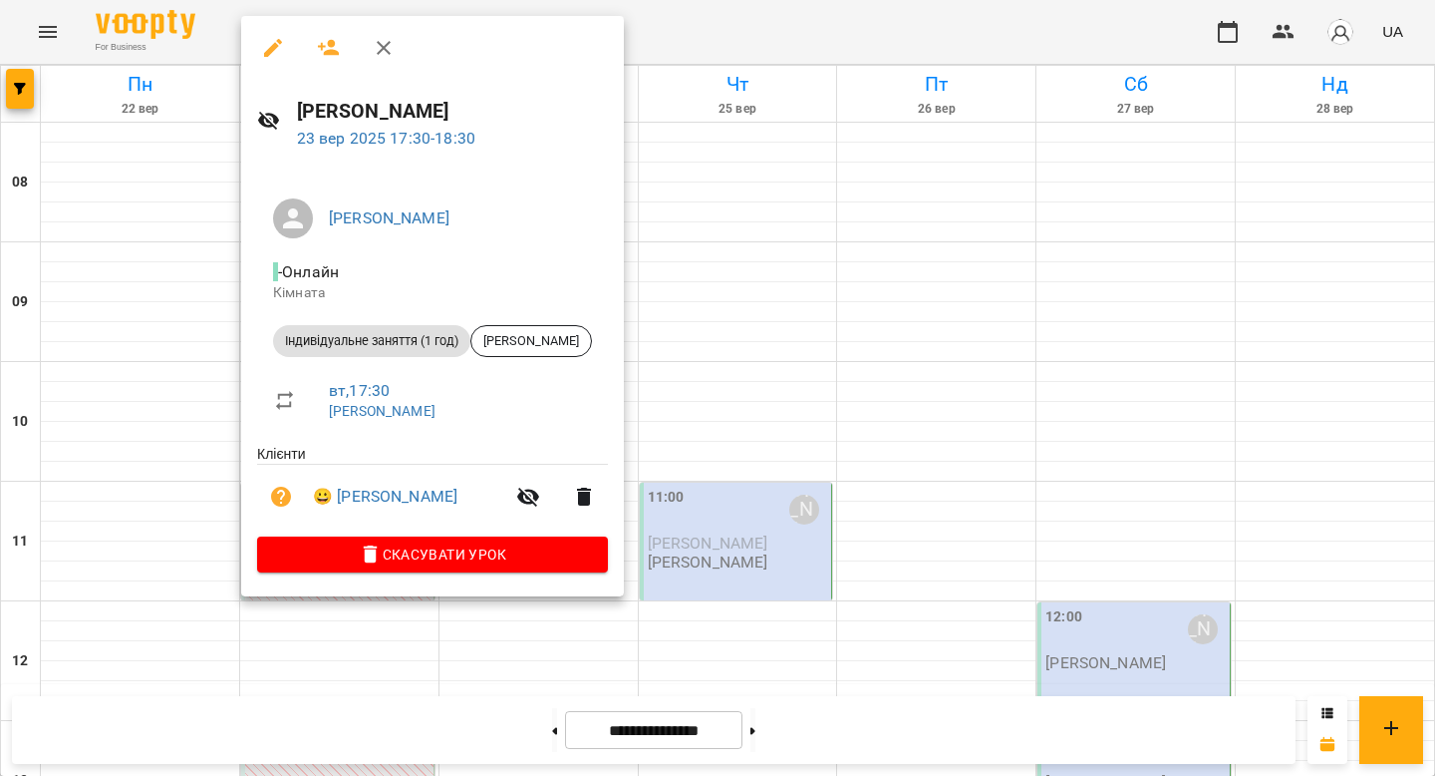
click at [748, 12] on div at bounding box center [717, 388] width 1435 height 776
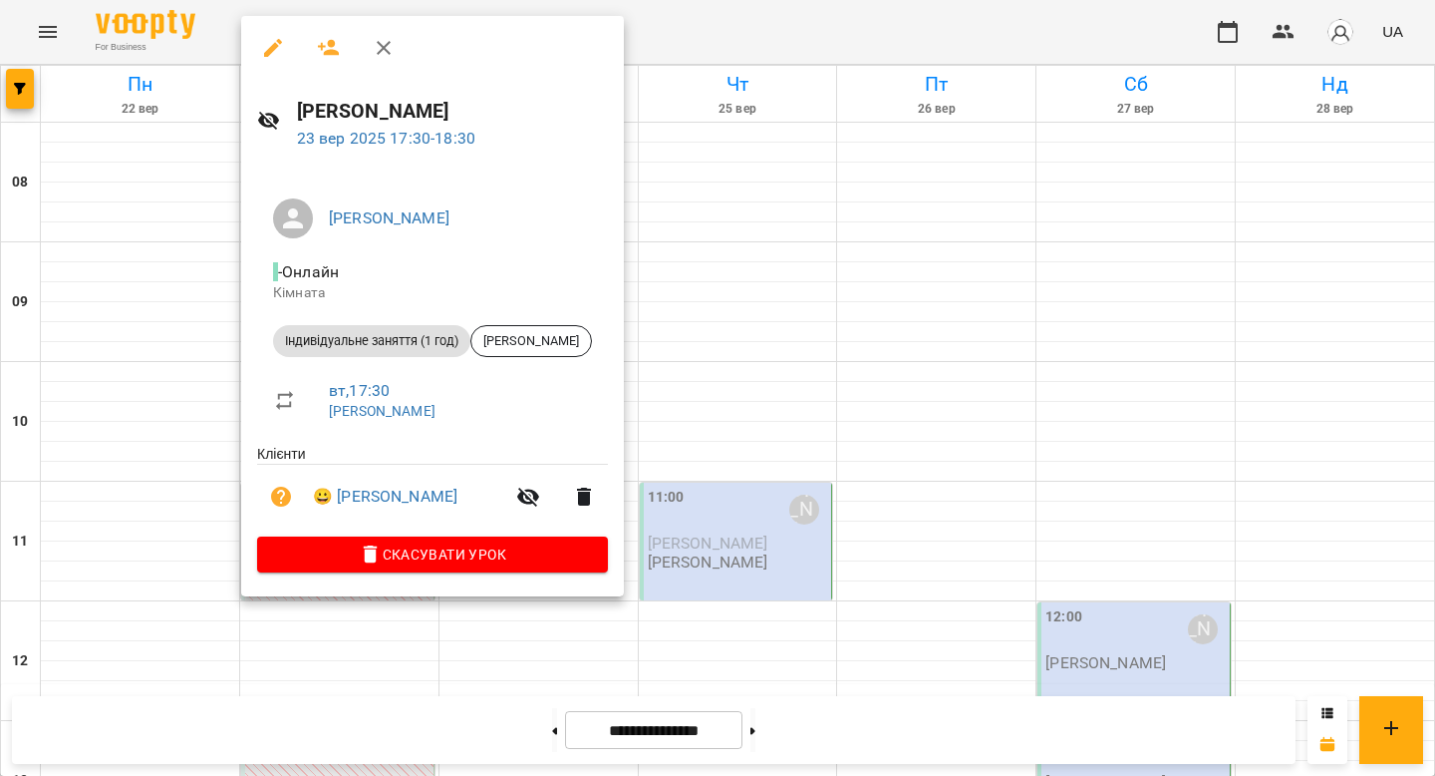
click at [539, 177] on div "[PERSON_NAME] Індивідуальне заняття (1 год) [PERSON_NAME] вт , 17:30 [PERSON_NA…" at bounding box center [432, 381] width 383 height 430
click at [786, 15] on div at bounding box center [717, 388] width 1435 height 776
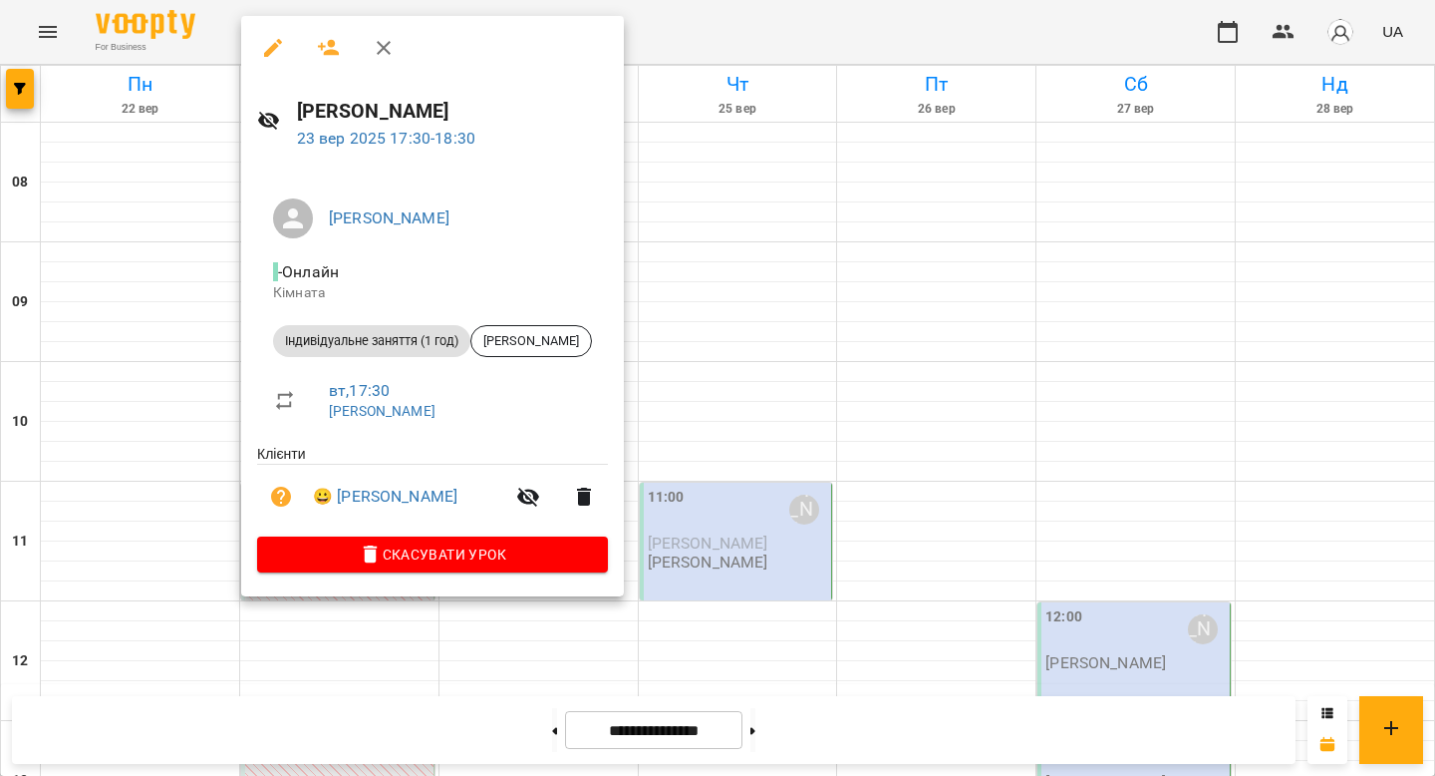
click at [828, 39] on div at bounding box center [717, 388] width 1435 height 776
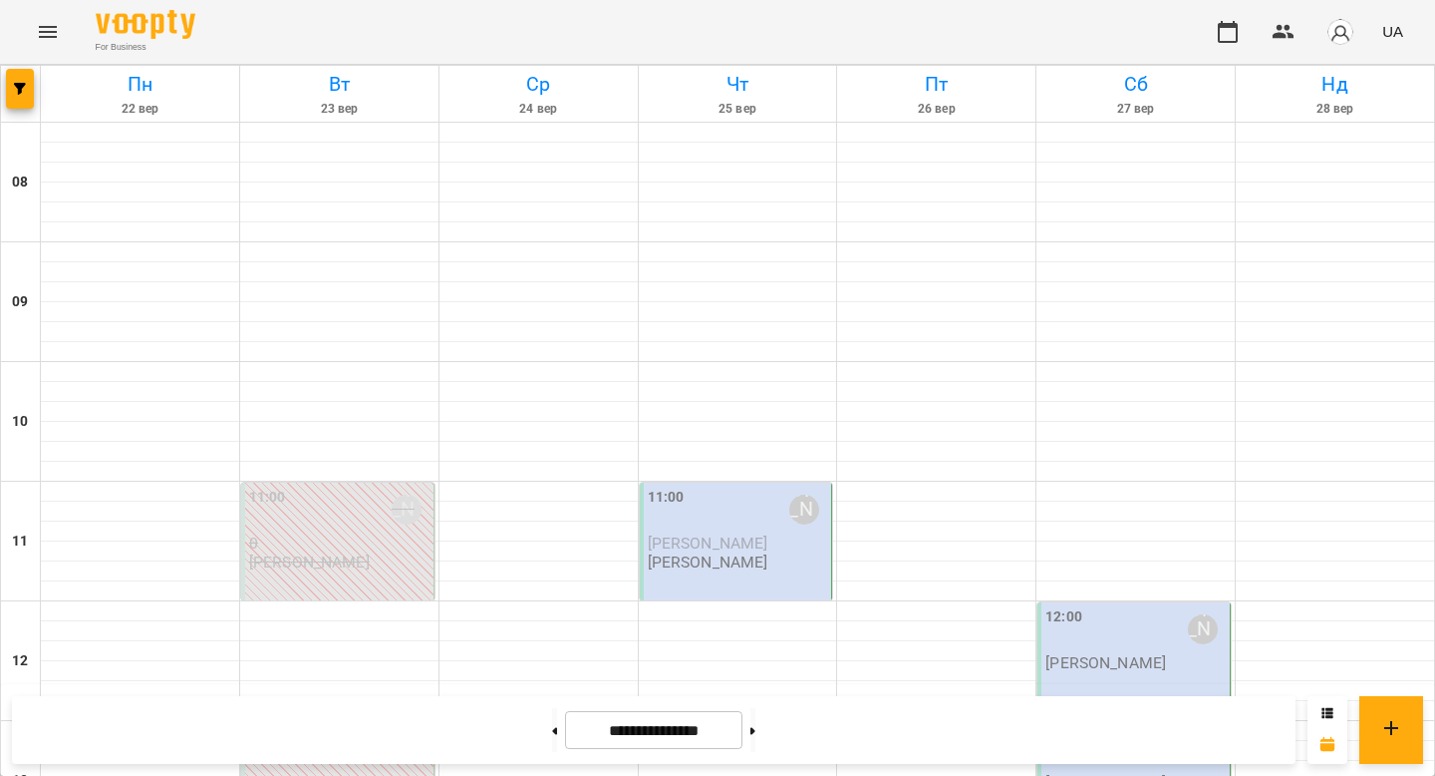
scroll to position [1101, 0]
